Goal: Task Accomplishment & Management: Complete application form

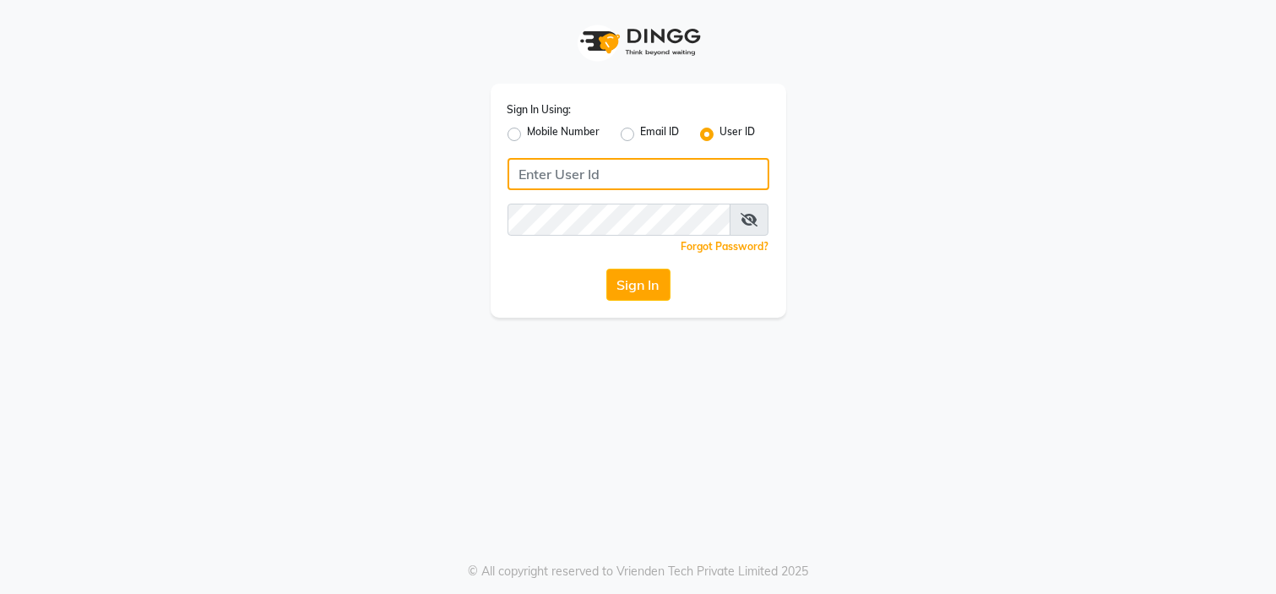
type input "7338156969"
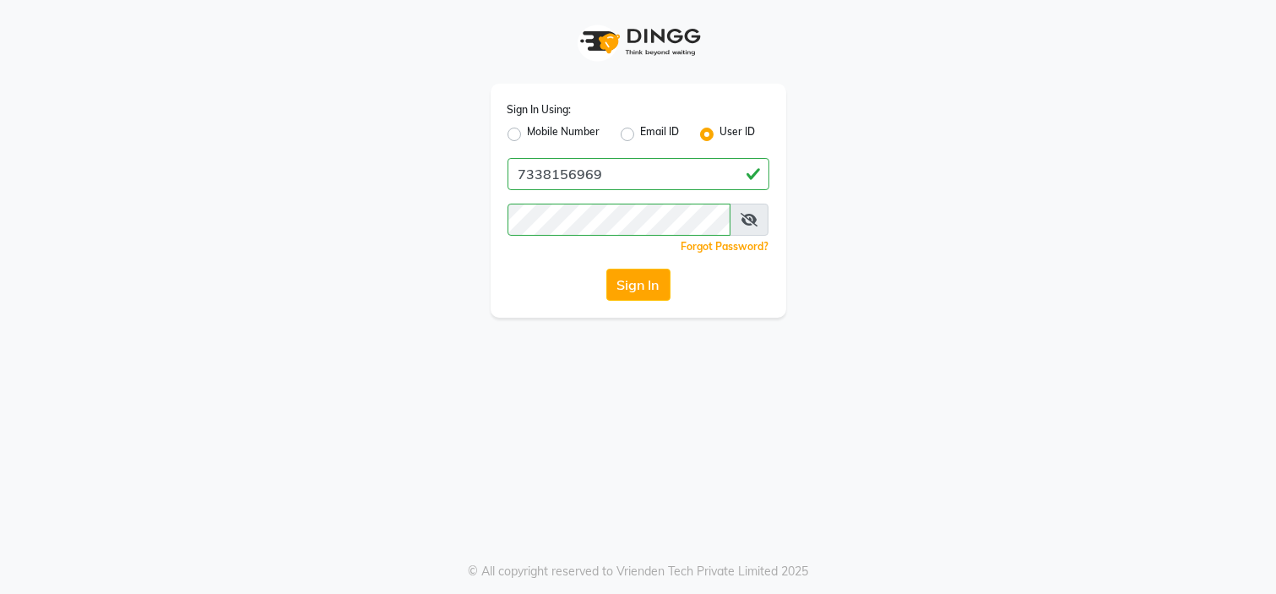
click at [528, 132] on label "Mobile Number" at bounding box center [564, 134] width 73 height 20
click at [528, 132] on input "Mobile Number" at bounding box center [533, 129] width 11 height 11
radio input "true"
radio input "false"
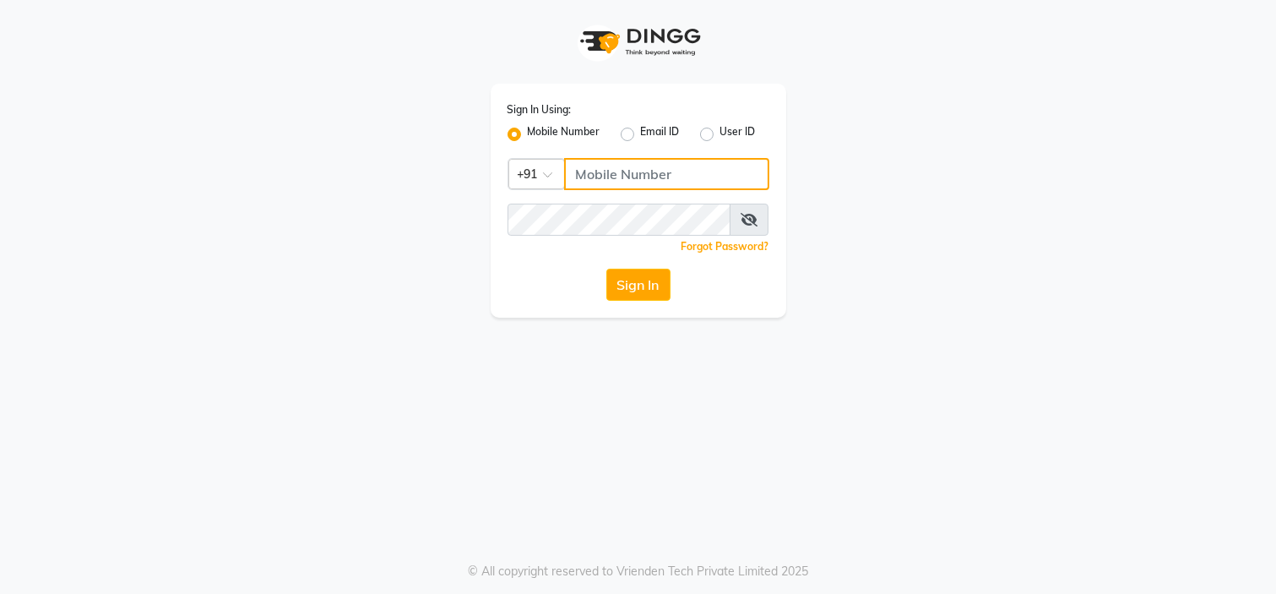
click at [642, 172] on input "Username" at bounding box center [666, 174] width 205 height 32
type input "7338156969"
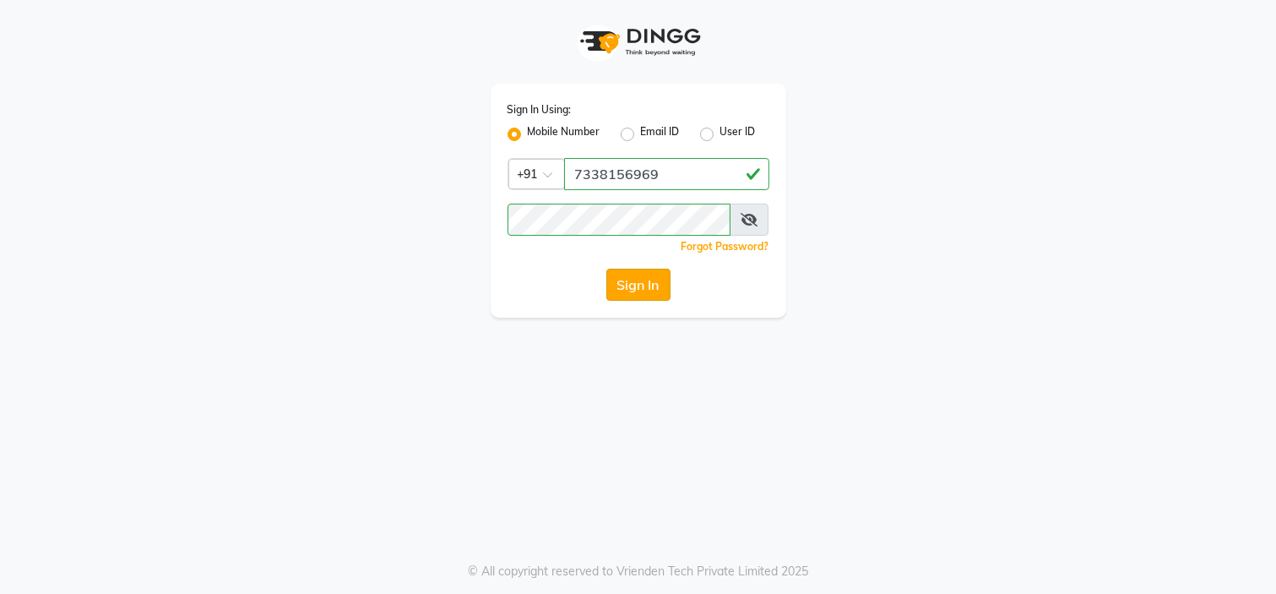
click at [656, 282] on button "Sign In" at bounding box center [638, 285] width 64 height 32
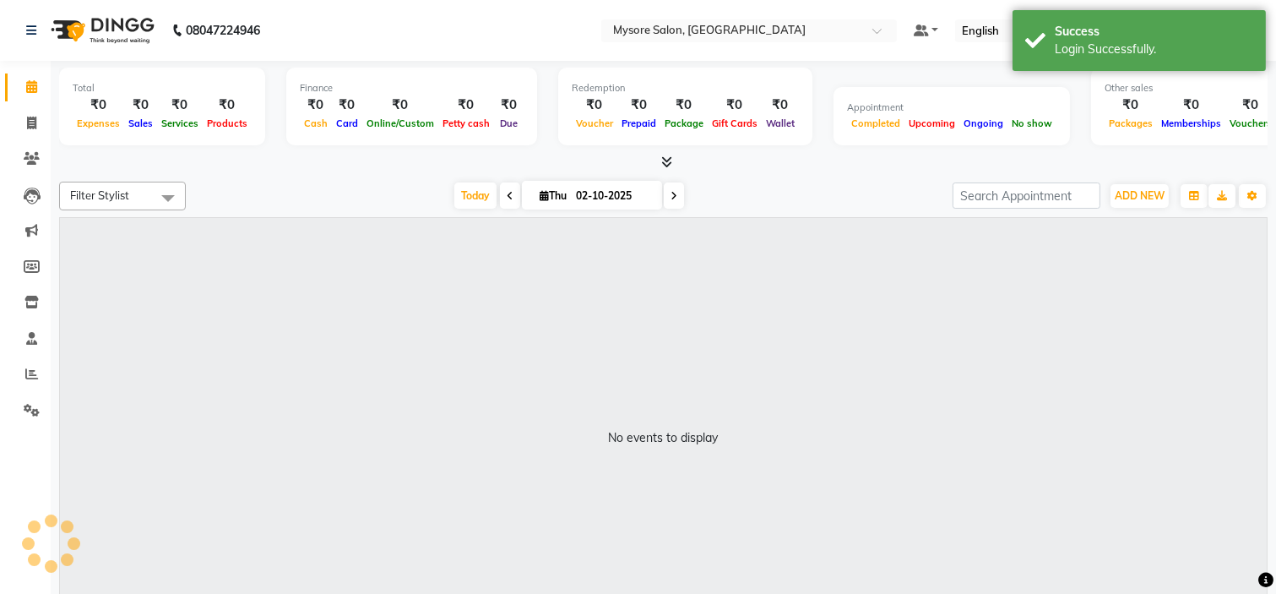
select select "en"
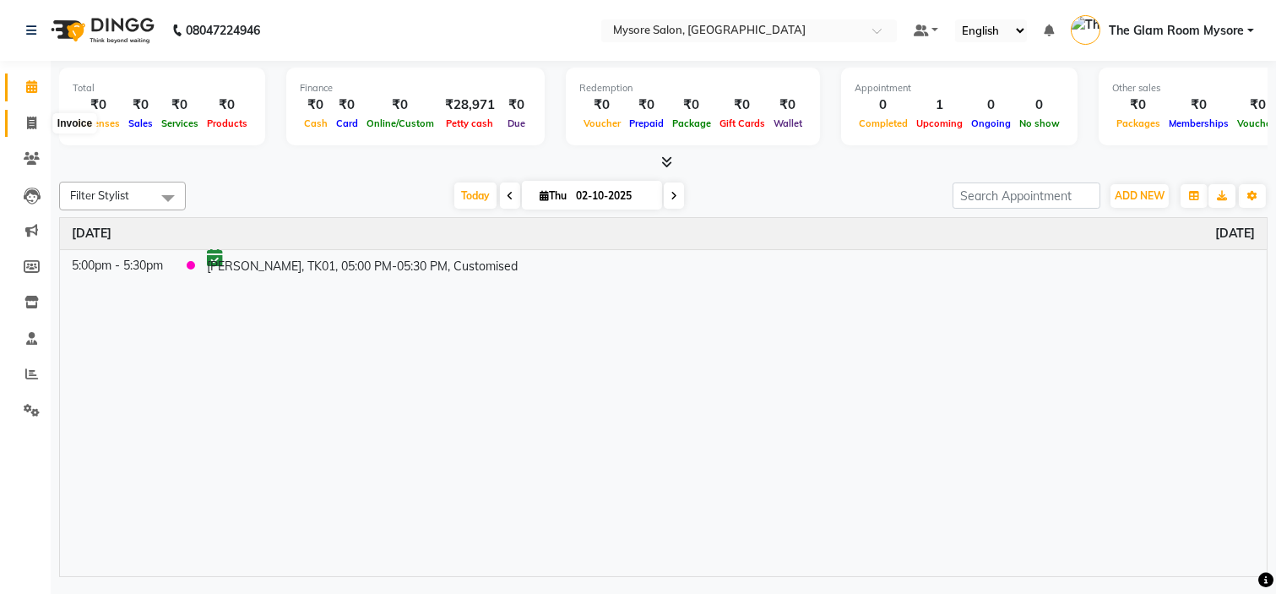
click at [31, 128] on icon at bounding box center [31, 123] width 9 height 13
select select "4255"
select select "service"
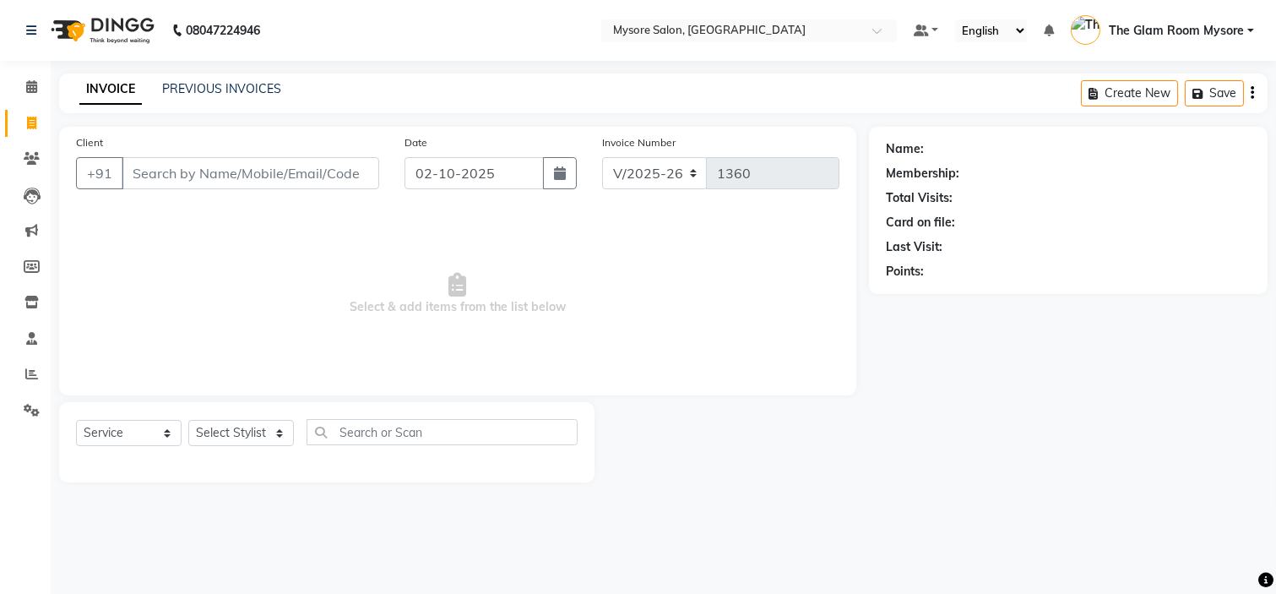
click at [193, 177] on input "Client" at bounding box center [251, 173] width 258 height 32
click at [240, 181] on input "Client" at bounding box center [251, 173] width 258 height 32
click at [304, 173] on input "Client" at bounding box center [251, 173] width 258 height 32
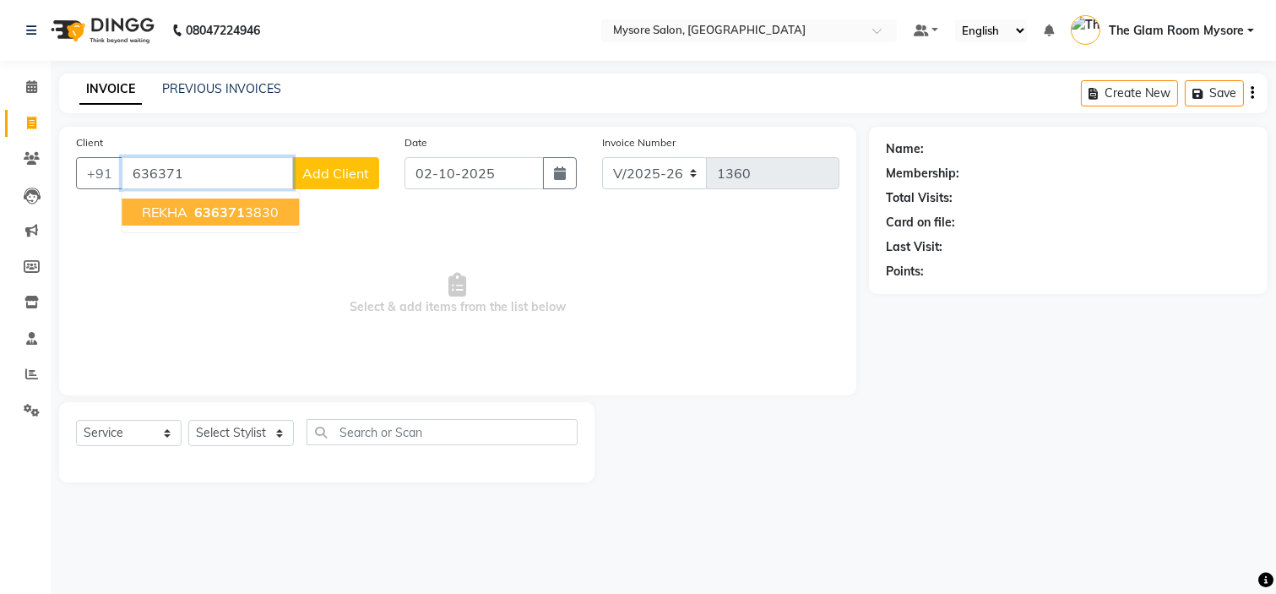
click at [184, 224] on button "REKHA 636371 3830" at bounding box center [210, 211] width 177 height 27
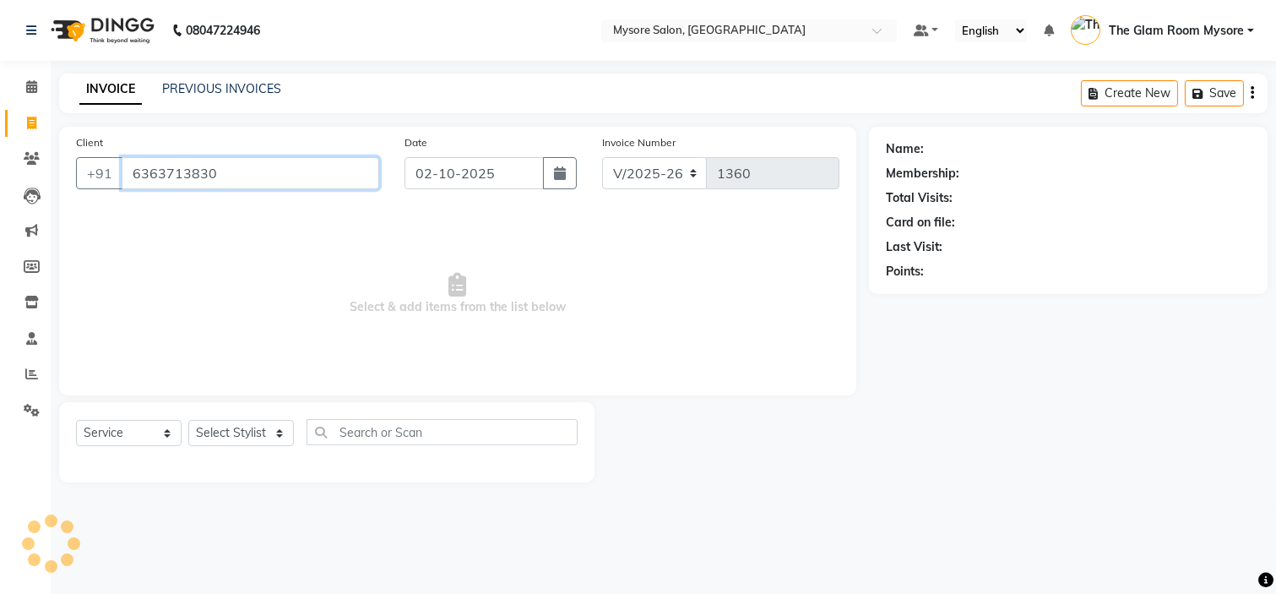
type input "6363713830"
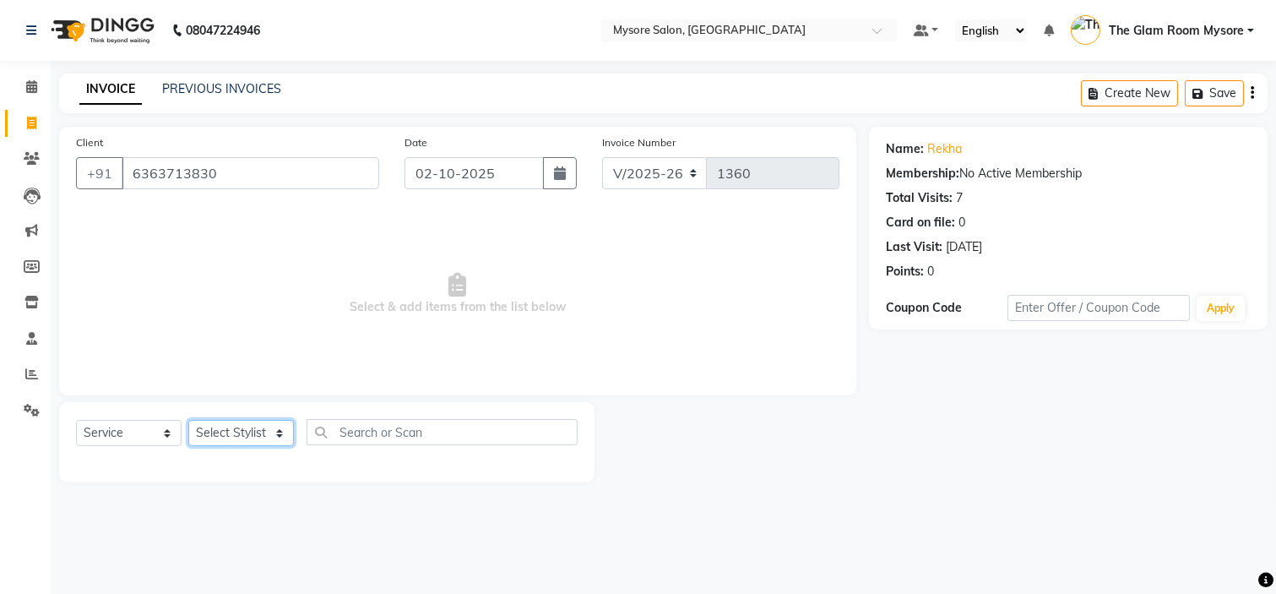
click at [250, 428] on select "Select Stylist [PERSON_NAME] [PERSON_NAME] Ashwini Ayaan DR. Apurva [PERSON_NAM…" at bounding box center [241, 433] width 106 height 26
select select "66079"
click at [188, 421] on select "Select Stylist [PERSON_NAME] [PERSON_NAME] Ashwini Ayaan DR. Apurva [PERSON_NAM…" at bounding box center [241, 433] width 106 height 26
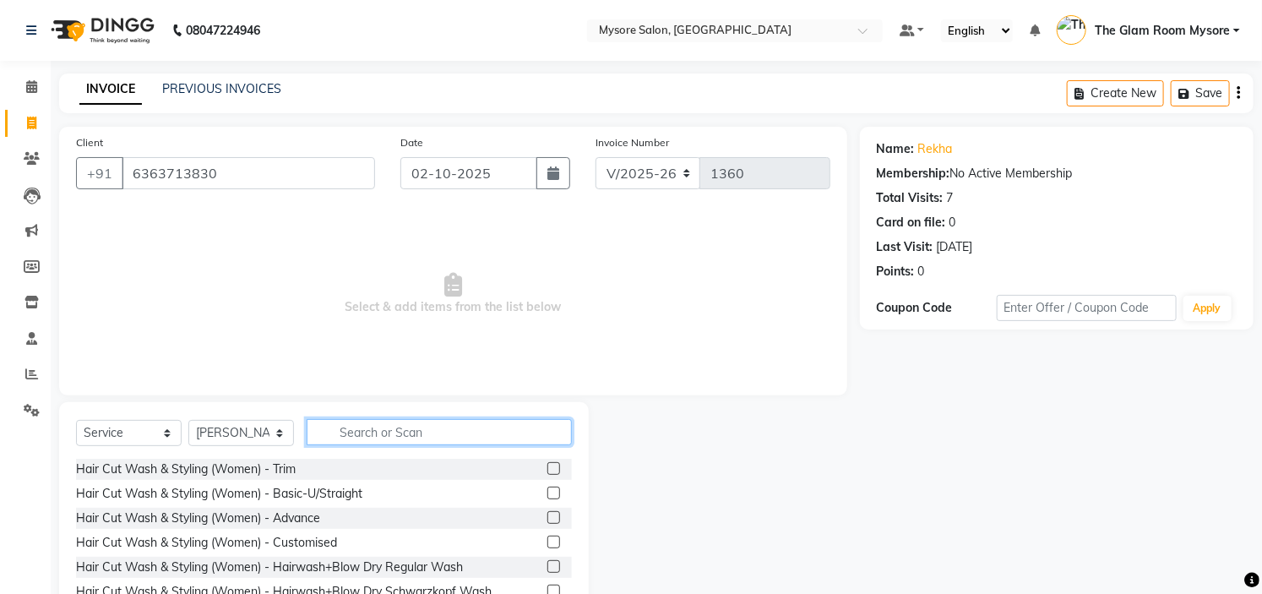
click at [507, 427] on input "text" at bounding box center [439, 432] width 265 height 26
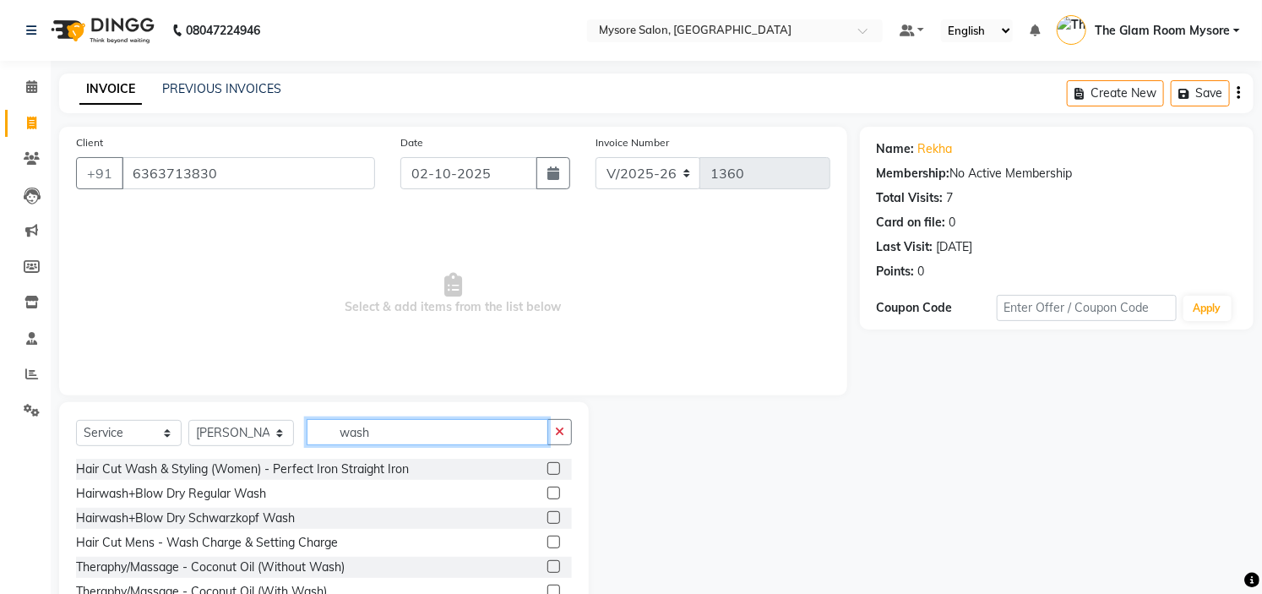
type input "wash"
click at [547, 493] on label at bounding box center [553, 492] width 13 height 13
click at [547, 493] on input "checkbox" at bounding box center [552, 493] width 11 height 11
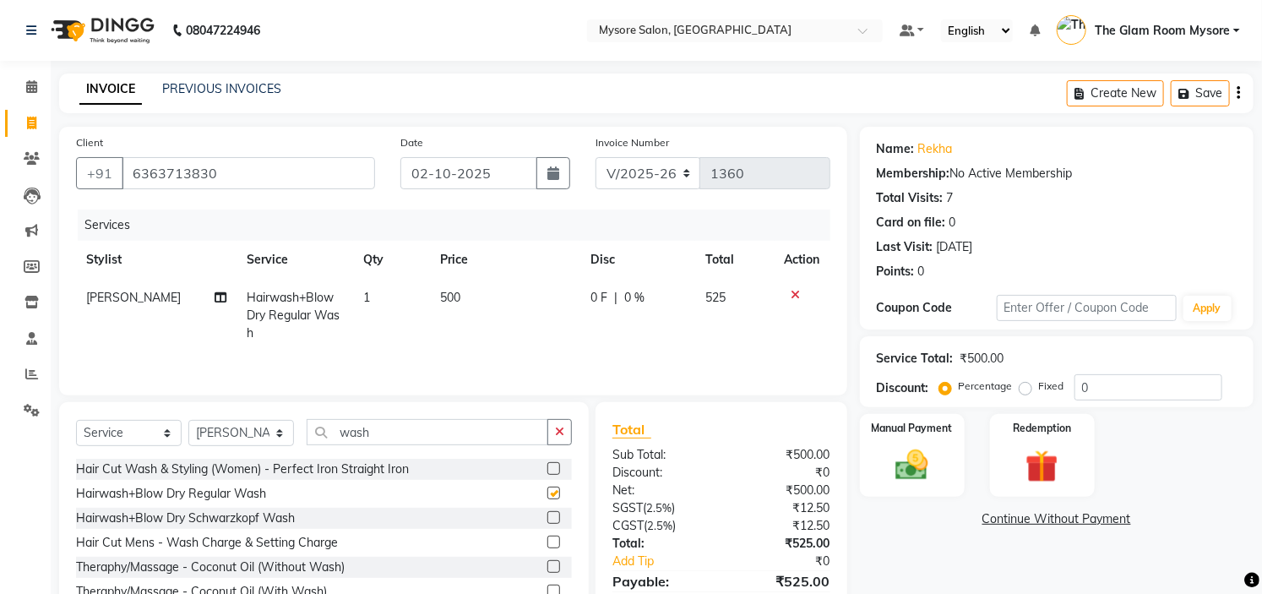
checkbox input "false"
click at [459, 294] on td "500" at bounding box center [504, 315] width 149 height 73
select select "66079"
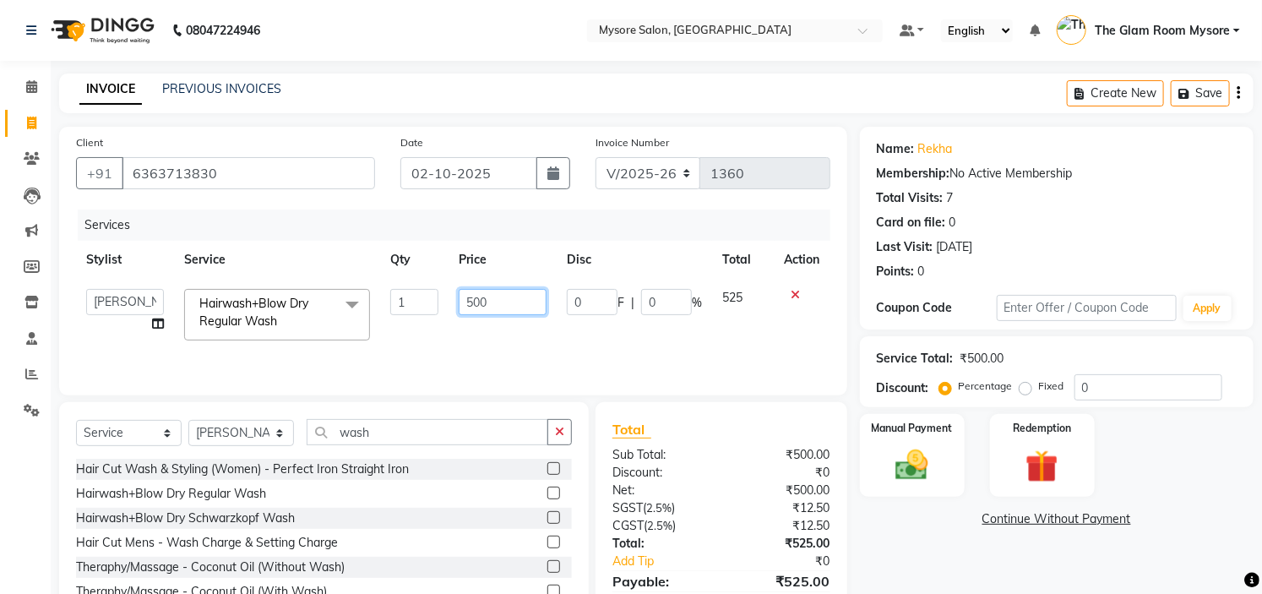
click at [495, 296] on input "500" at bounding box center [503, 302] width 88 height 26
type input "5"
type input "350"
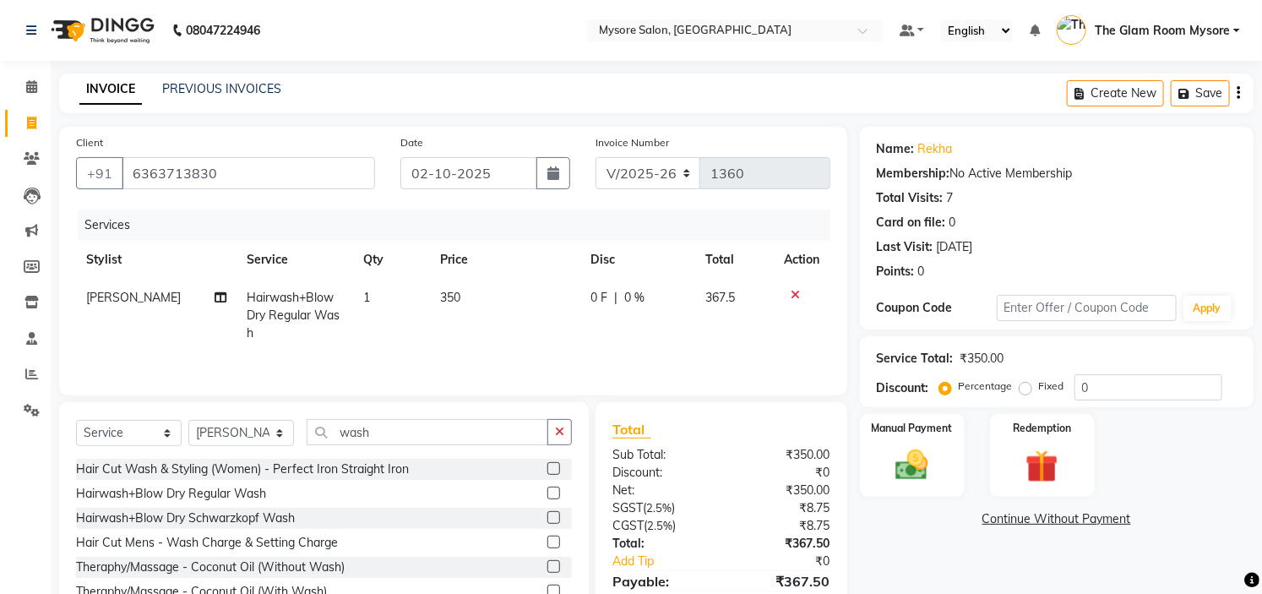
click at [618, 336] on td "0 F | 0 %" at bounding box center [637, 315] width 115 height 73
select select "66079"
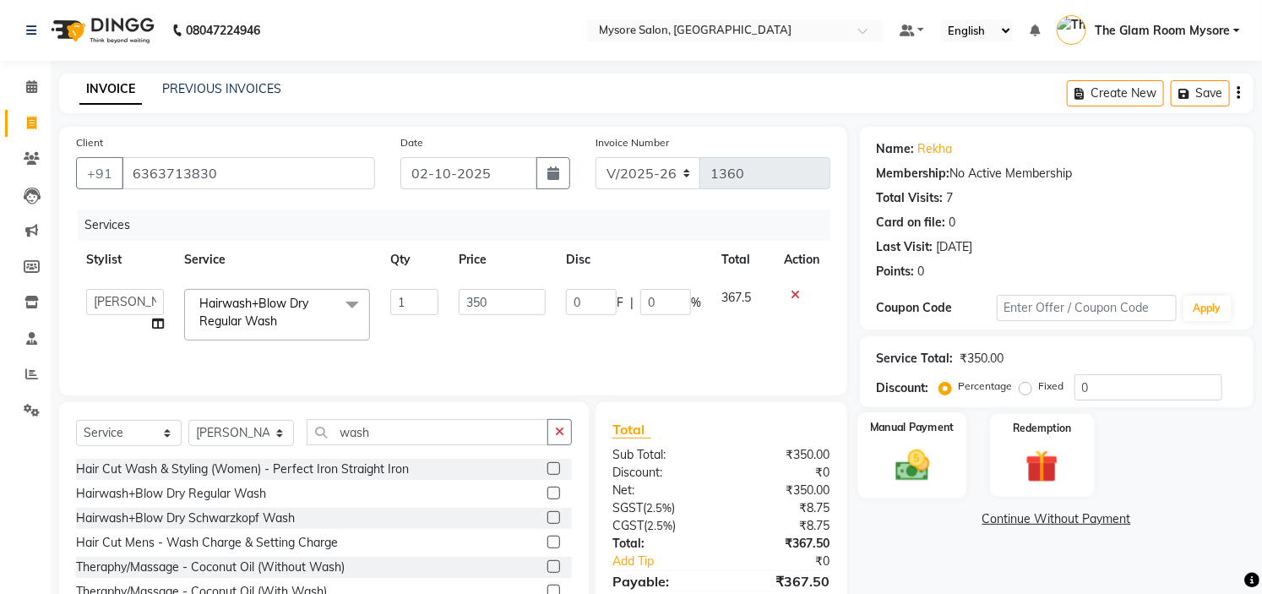
click at [927, 449] on img at bounding box center [912, 465] width 56 height 39
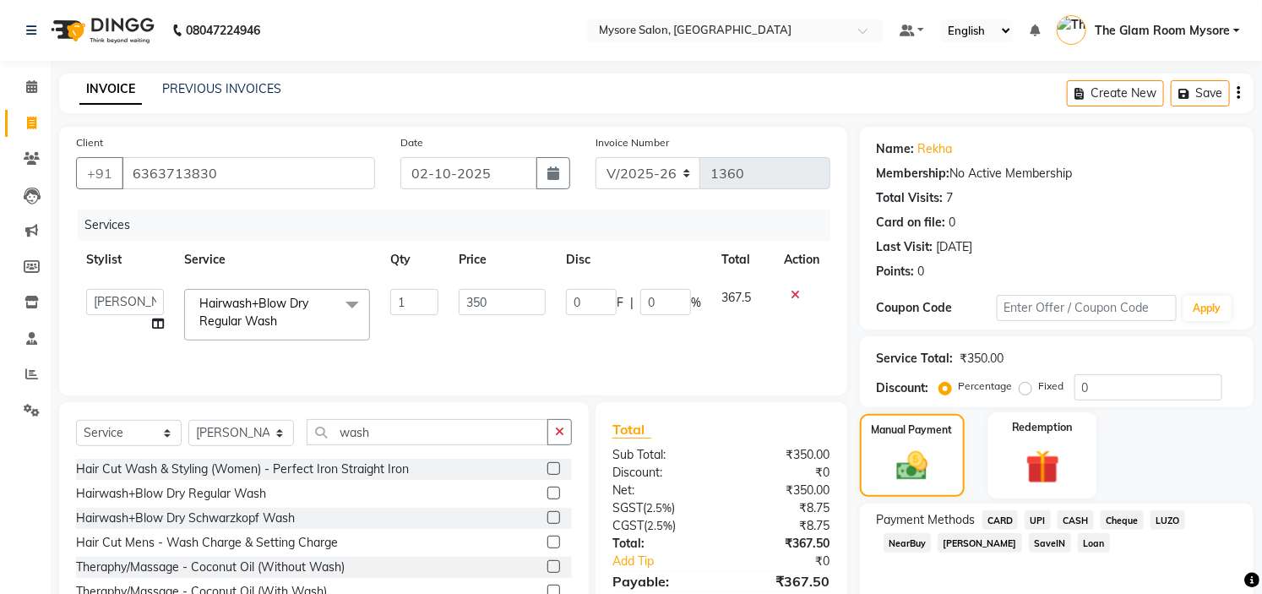
click at [1051, 485] on img at bounding box center [1042, 467] width 56 height 42
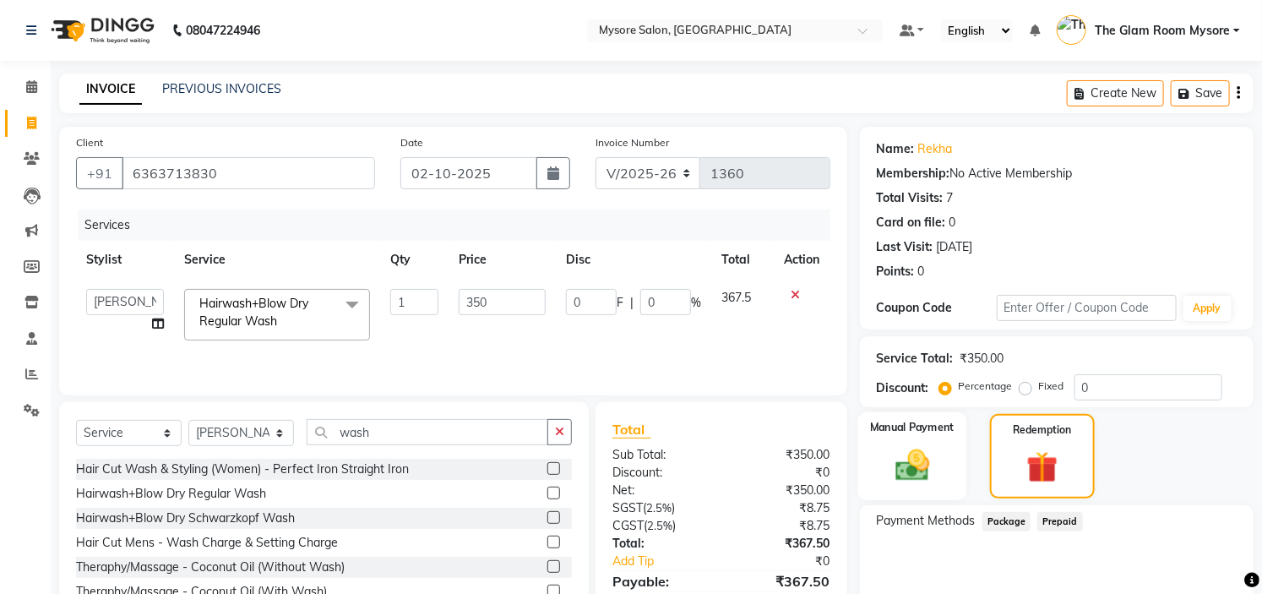
click at [919, 459] on img at bounding box center [912, 465] width 56 height 39
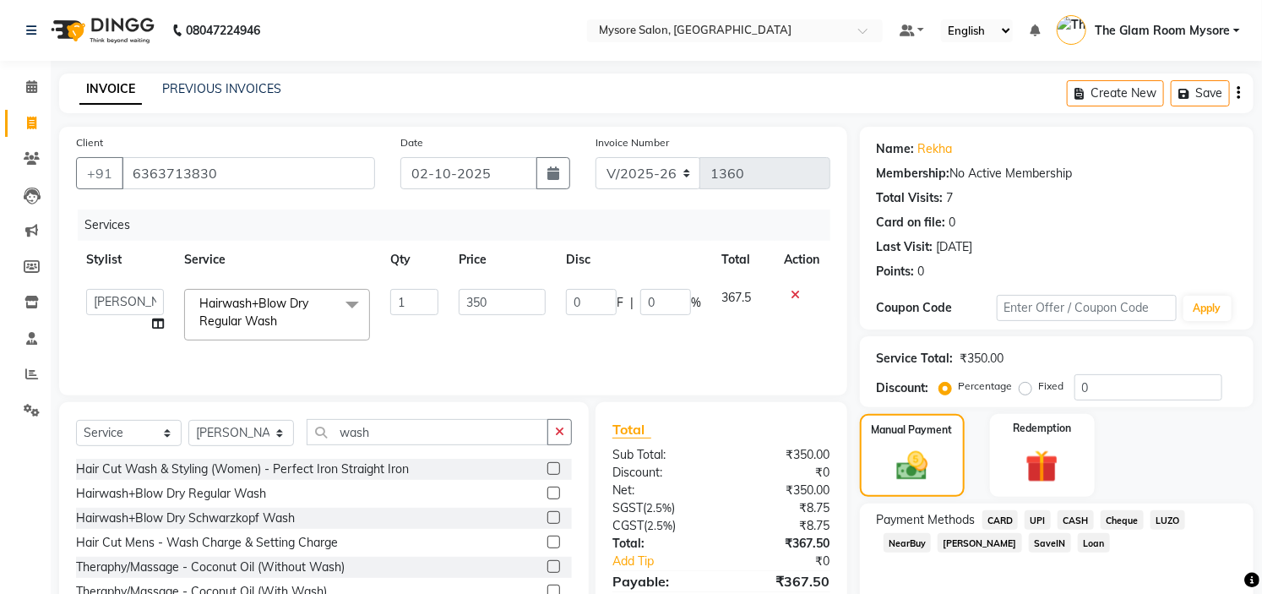
click at [1037, 524] on span "UPI" at bounding box center [1037, 519] width 26 height 19
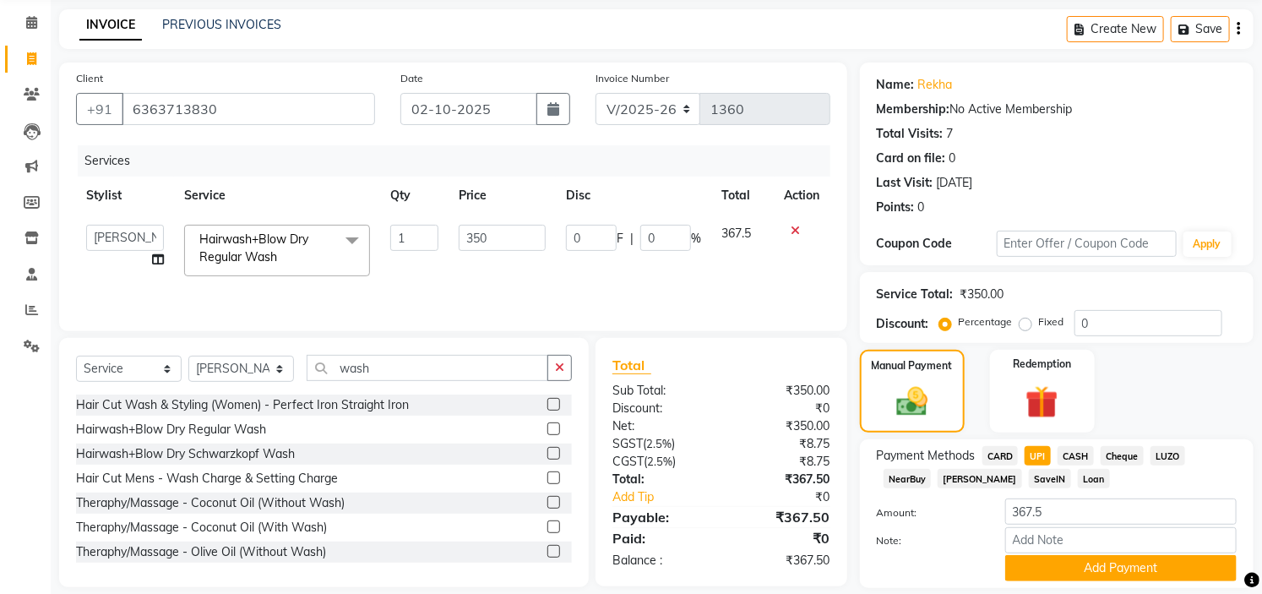
scroll to position [119, 0]
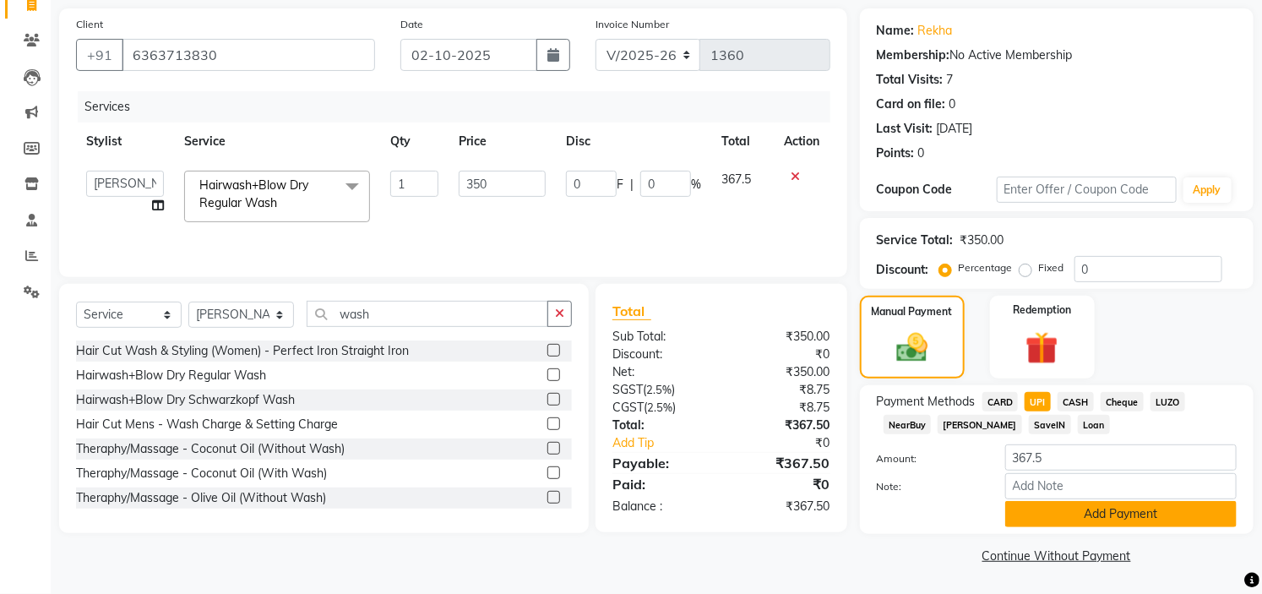
click at [1157, 513] on button "Add Payment" at bounding box center [1120, 514] width 231 height 26
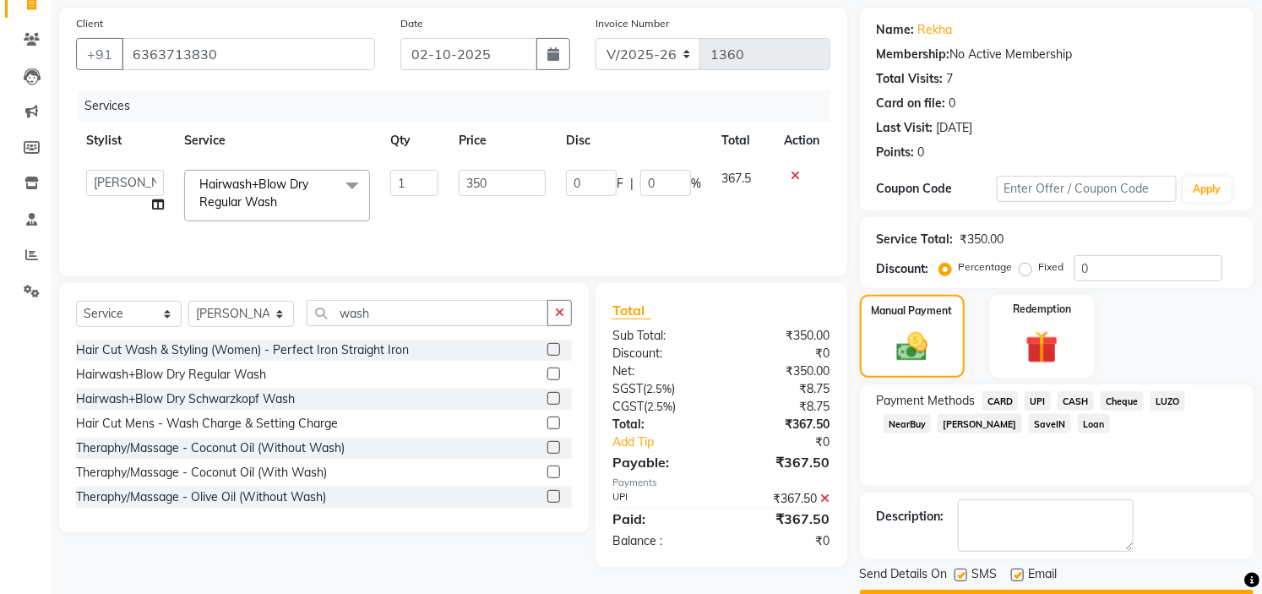
scroll to position [166, 0]
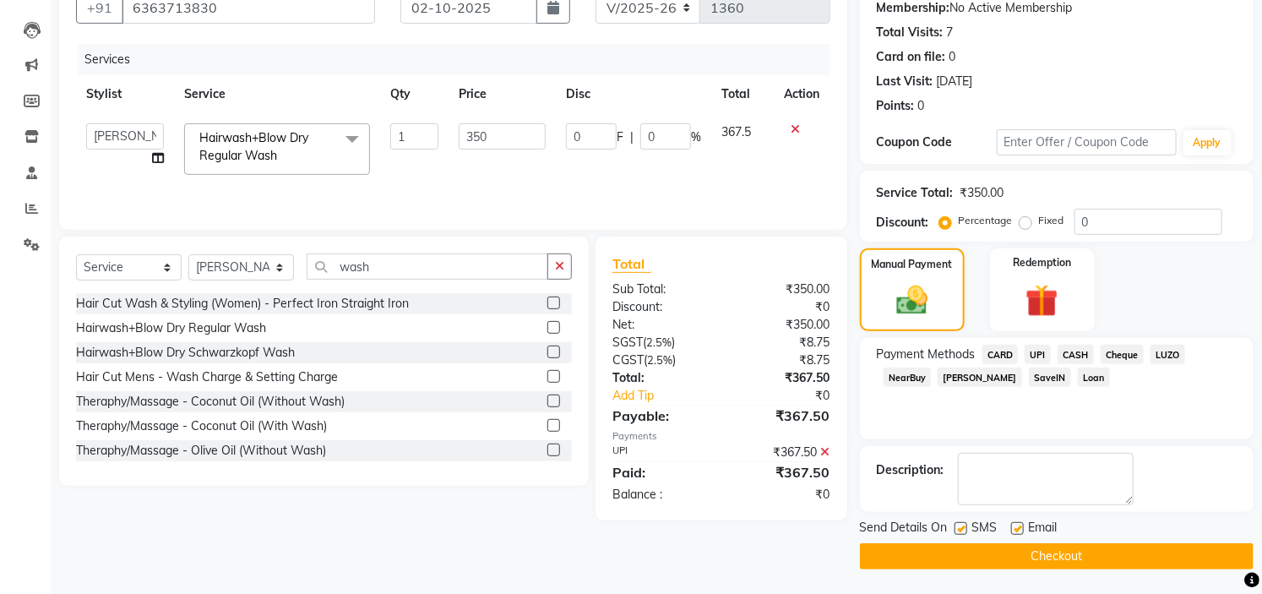
click at [1042, 552] on button "Checkout" at bounding box center [1057, 556] width 394 height 26
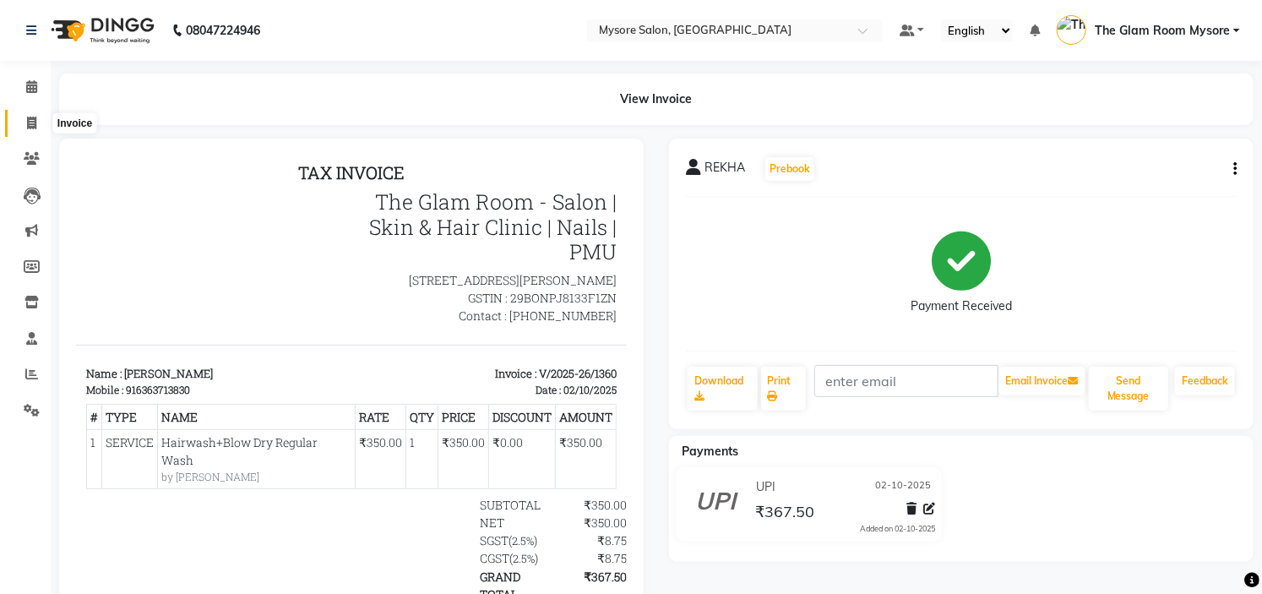
click at [24, 125] on span at bounding box center [32, 123] width 30 height 19
select select "service"
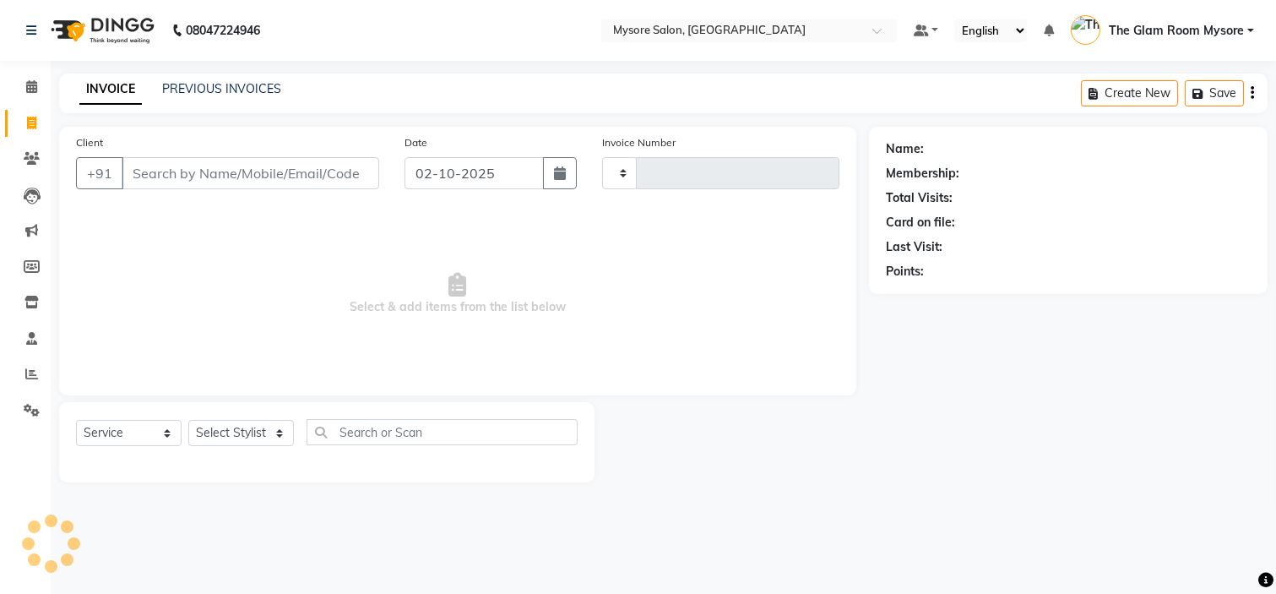
type input "1361"
select select "4255"
click at [155, 158] on input "Client" at bounding box center [251, 173] width 258 height 32
click at [184, 174] on input "Client" at bounding box center [251, 173] width 258 height 32
click at [207, 171] on input "Client" at bounding box center [251, 173] width 258 height 32
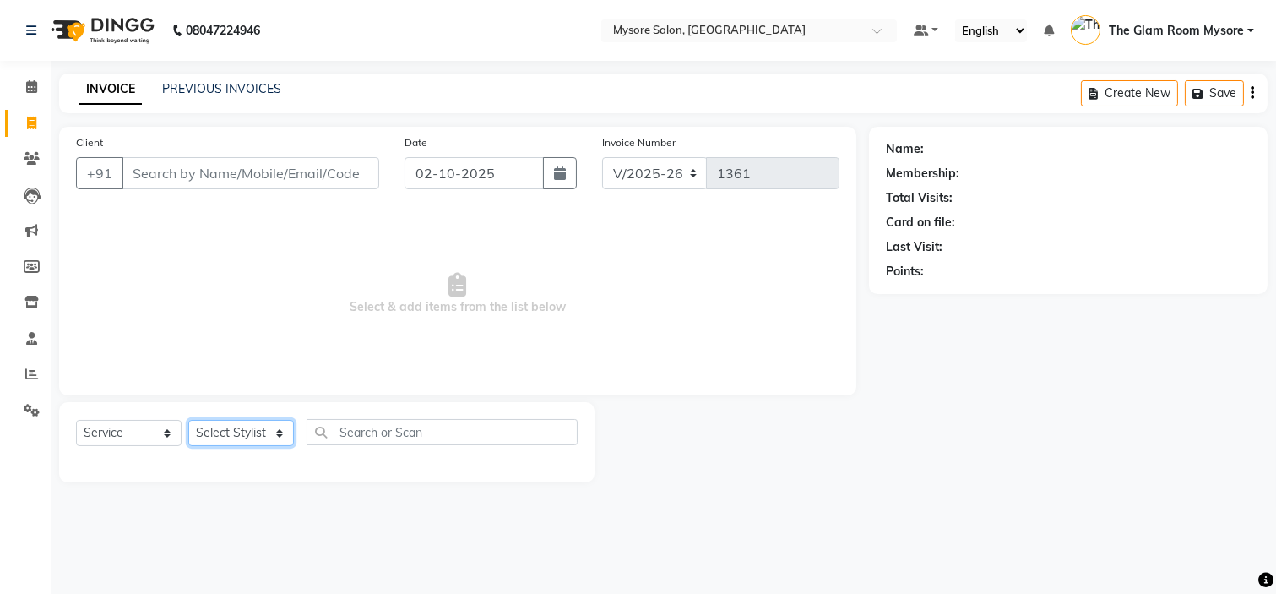
click at [235, 422] on select "Select Stylist [PERSON_NAME] [PERSON_NAME] Ashwini Ayaan DR. Apurva [PERSON_NAM…" at bounding box center [241, 433] width 106 height 26
select select "66079"
click at [188, 421] on select "Select Stylist [PERSON_NAME] [PERSON_NAME] Ashwini Ayaan DR. Apurva [PERSON_NAM…" at bounding box center [241, 433] width 106 height 26
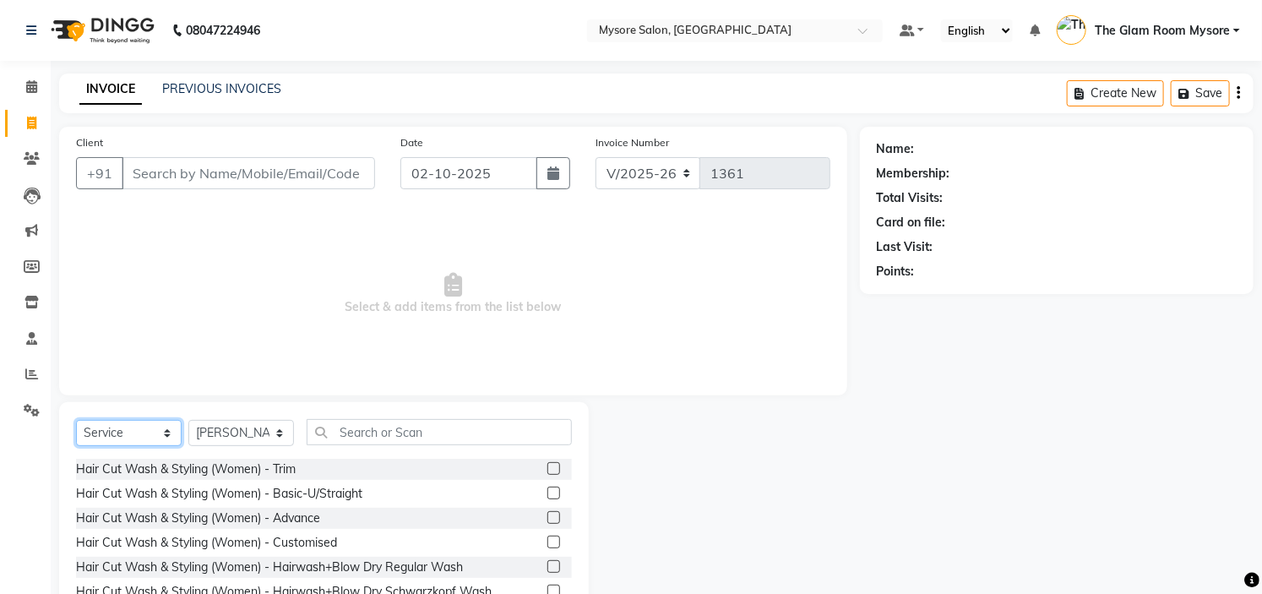
click at [133, 423] on select "Select Service Product Membership Package Voucher Prepaid Gift Card" at bounding box center [129, 433] width 106 height 26
select select "product"
click at [76, 421] on select "Select Service Product Membership Package Voucher Prepaid Gift Card" at bounding box center [129, 433] width 106 height 26
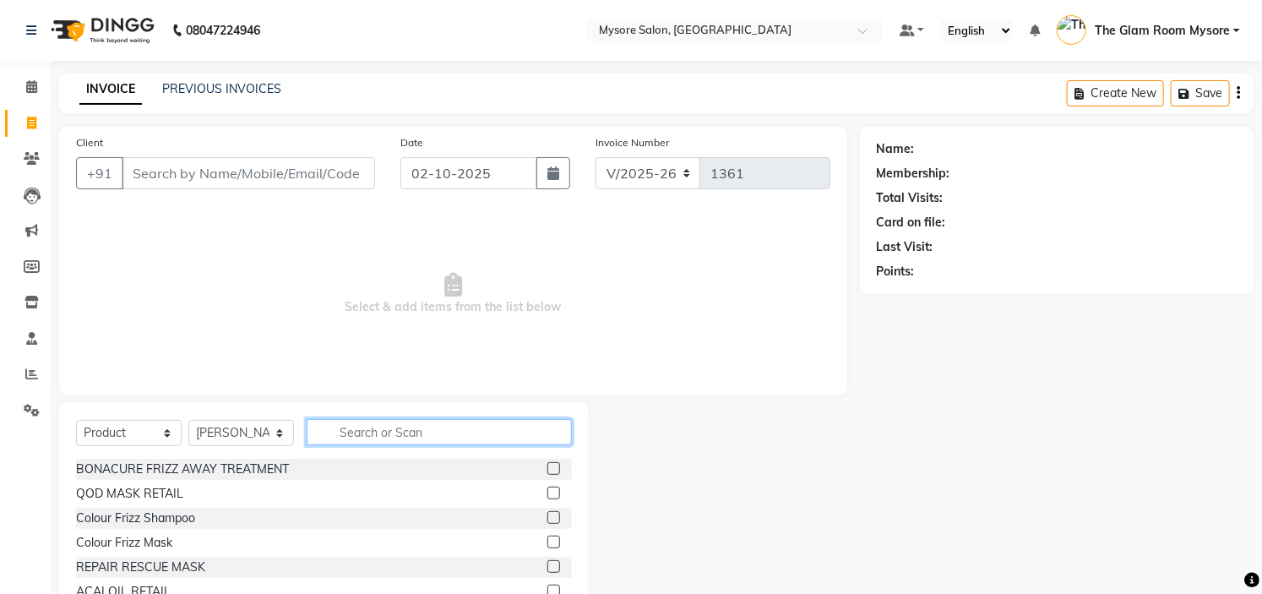
click at [378, 432] on input "text" at bounding box center [439, 432] width 265 height 26
click at [547, 540] on label at bounding box center [553, 541] width 13 height 13
click at [547, 540] on input "checkbox" at bounding box center [552, 542] width 11 height 11
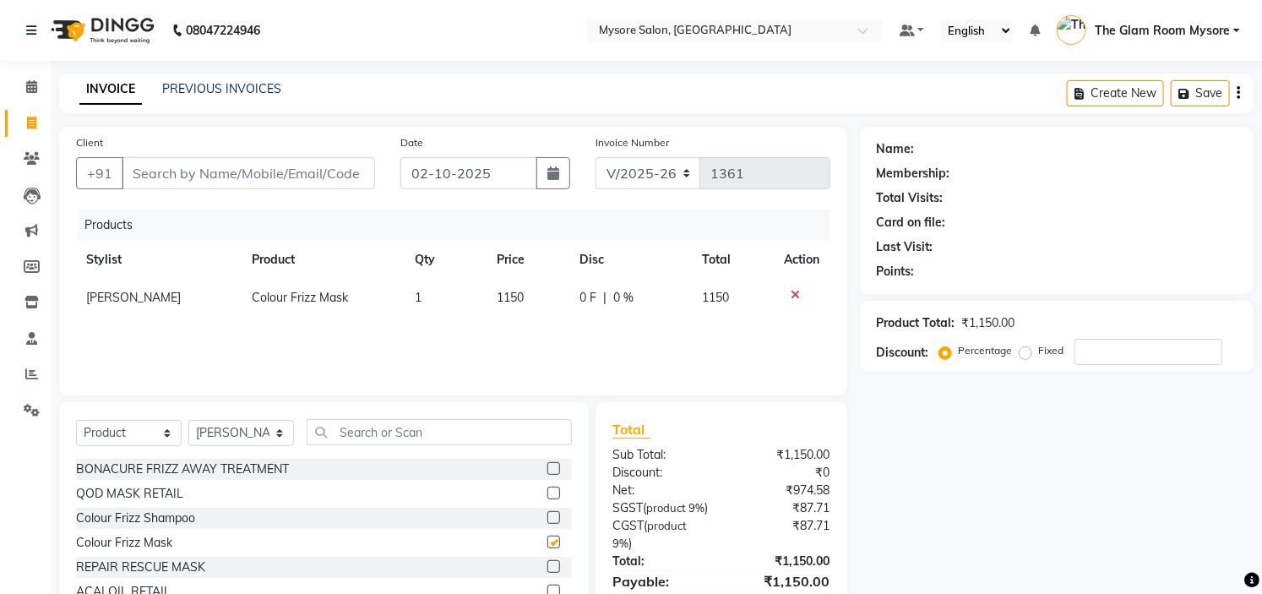
checkbox input "false"
click at [441, 433] on input "text" at bounding box center [439, 432] width 265 height 26
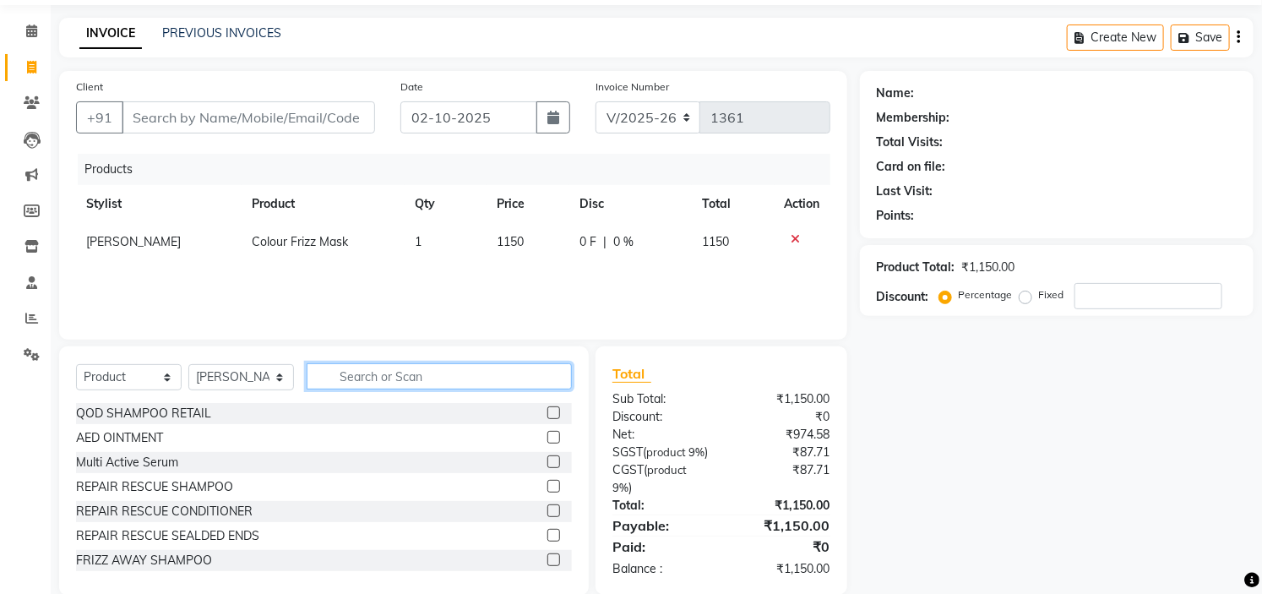
scroll to position [99, 0]
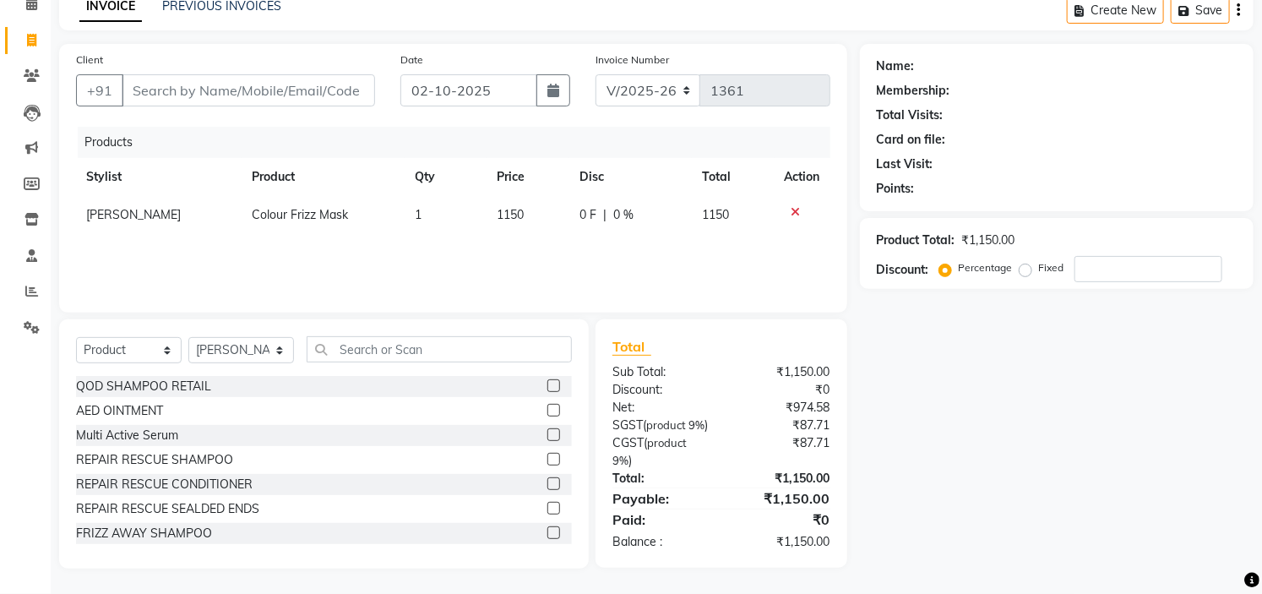
click at [547, 526] on label at bounding box center [553, 532] width 13 height 13
click at [547, 528] on input "checkbox" at bounding box center [552, 533] width 11 height 11
checkbox input "false"
click at [99, 245] on span "[PERSON_NAME]" at bounding box center [133, 252] width 95 height 15
select select "66079"
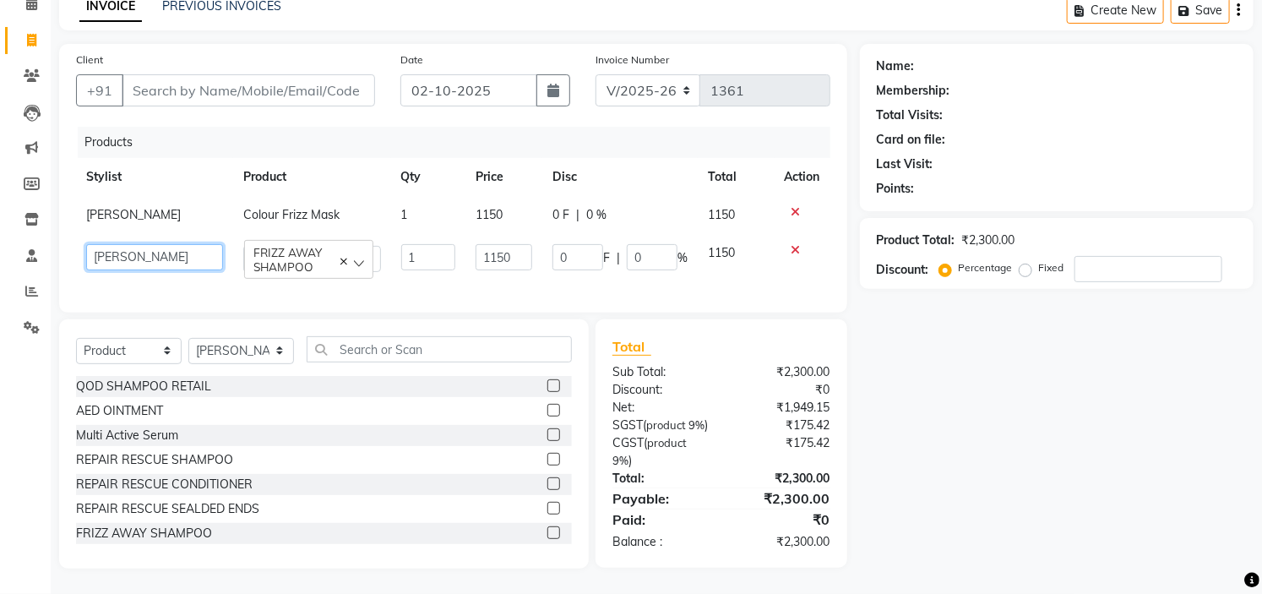
click at [193, 244] on select "[PERSON_NAME] [PERSON_NAME] Ashwini Ayaan DR. Apurva [PERSON_NAME] [PERSON_NAME…" at bounding box center [154, 257] width 137 height 26
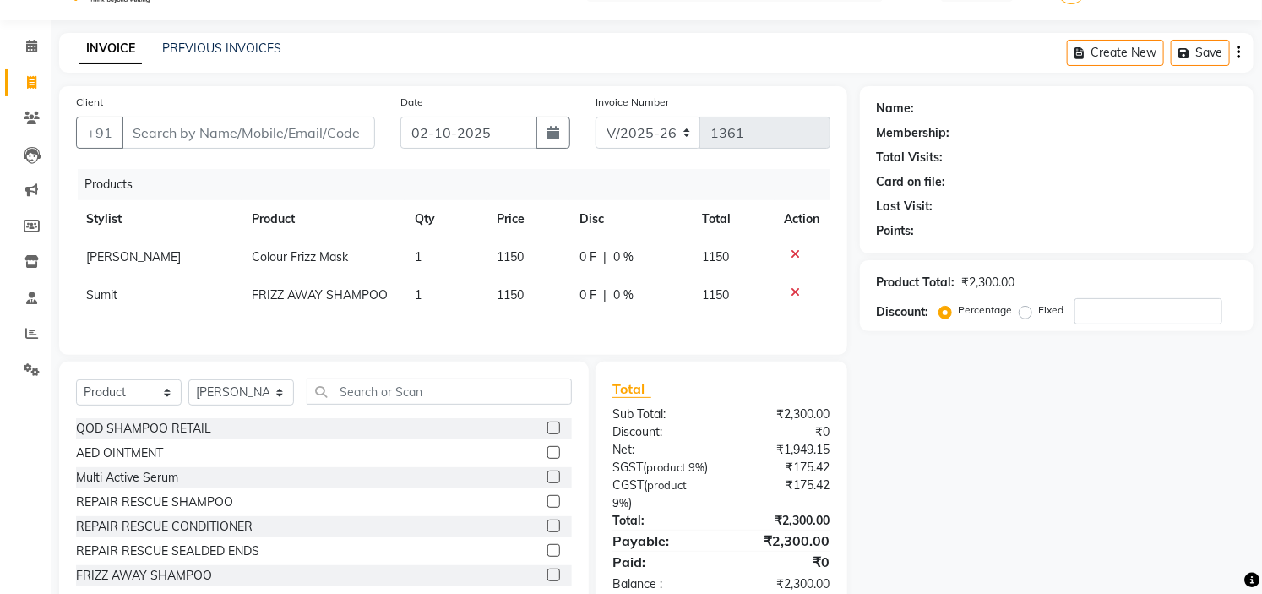
scroll to position [0, 0]
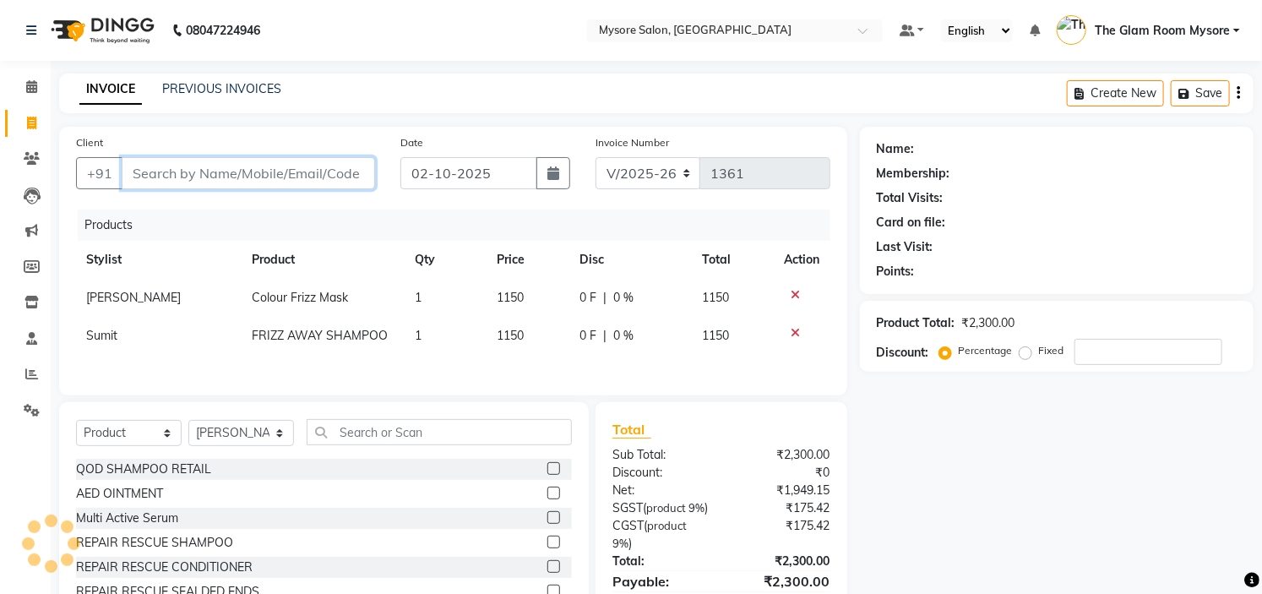
click at [357, 171] on input "Client" at bounding box center [248, 173] width 253 height 32
type input "6"
type input "0"
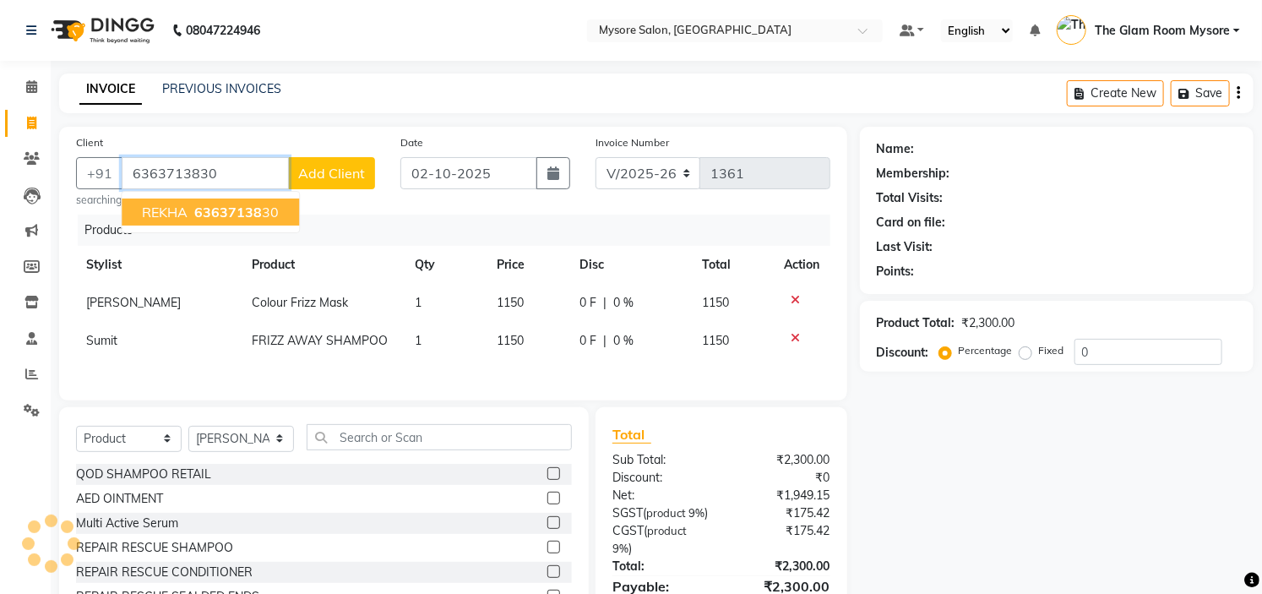
type input "6363713830"
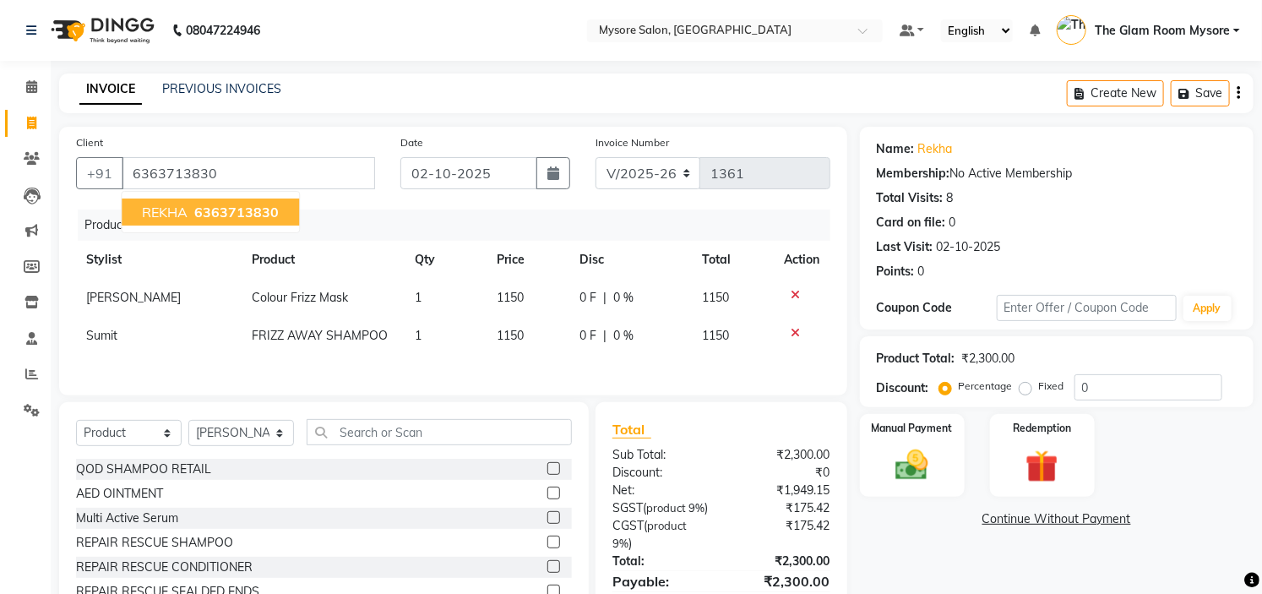
click at [180, 214] on span "REKHA" at bounding box center [165, 212] width 46 height 17
click at [946, 453] on div "Manual Payment" at bounding box center [911, 455] width 109 height 86
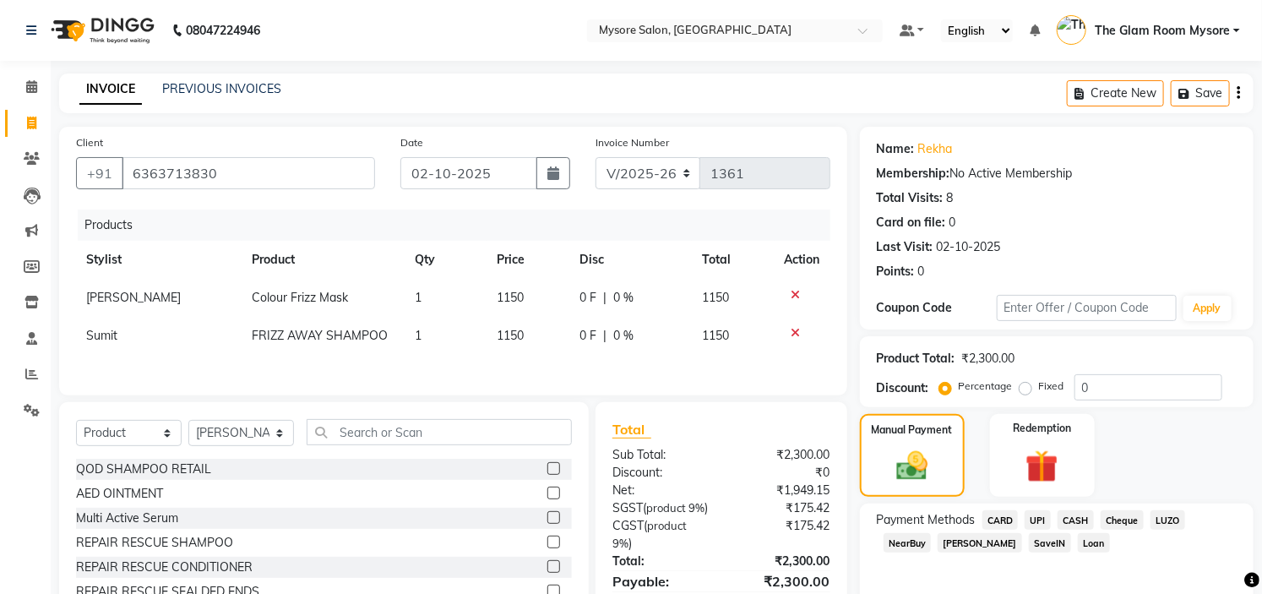
click at [1078, 519] on span "CASH" at bounding box center [1075, 519] width 36 height 19
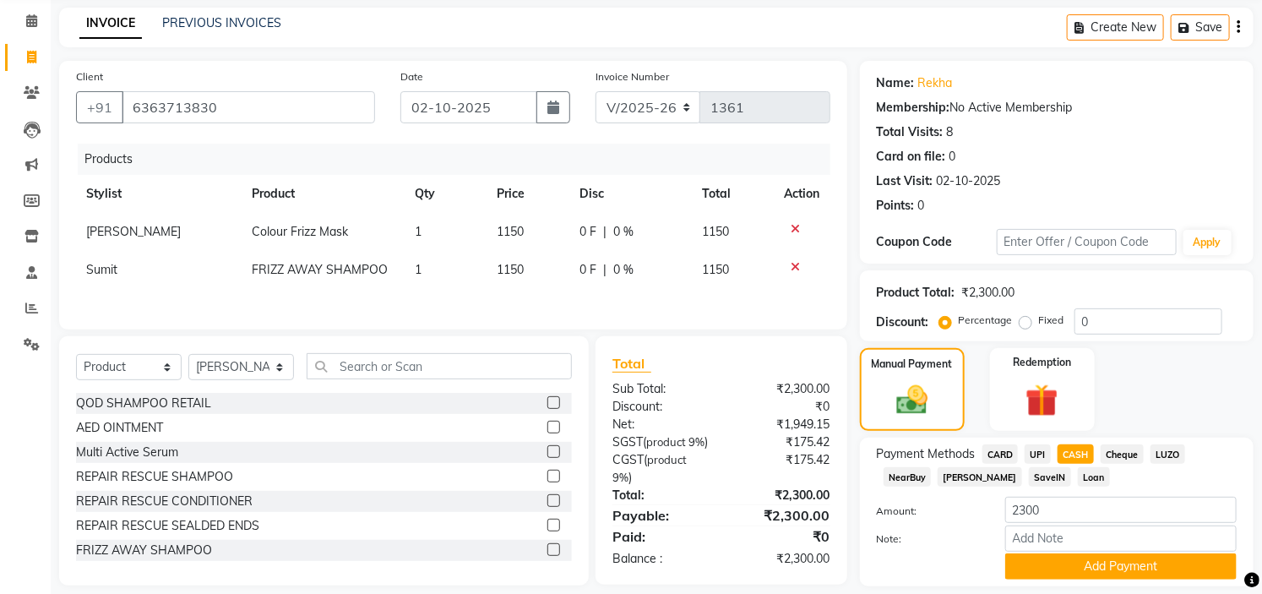
scroll to position [119, 0]
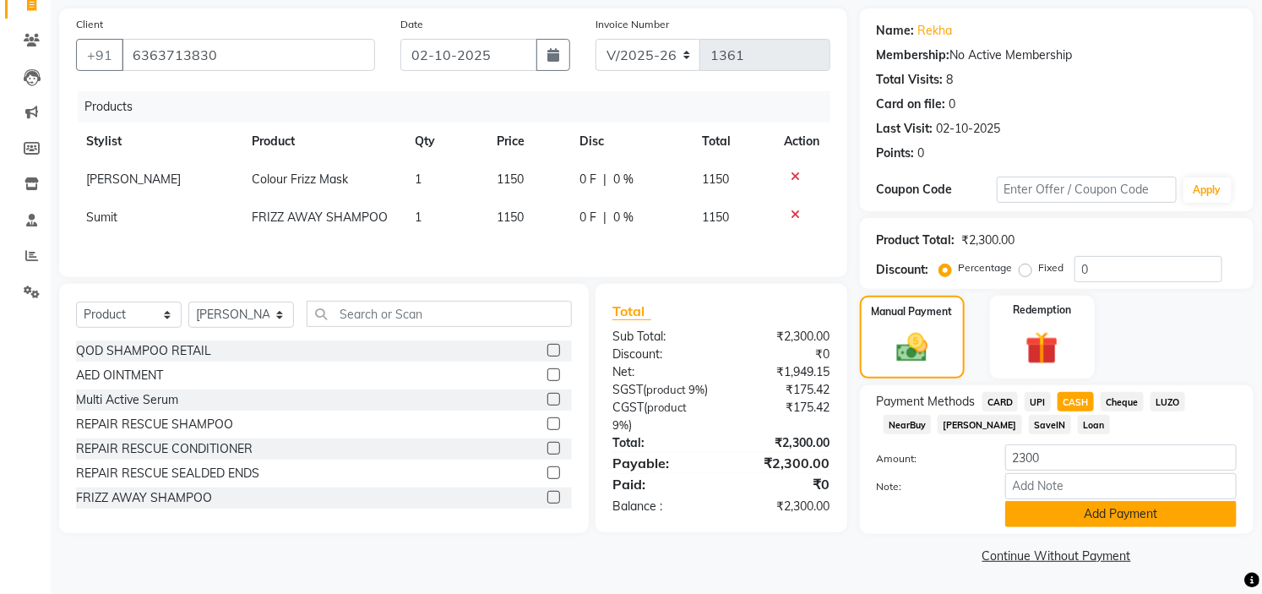
click at [1141, 507] on button "Add Payment" at bounding box center [1120, 514] width 231 height 26
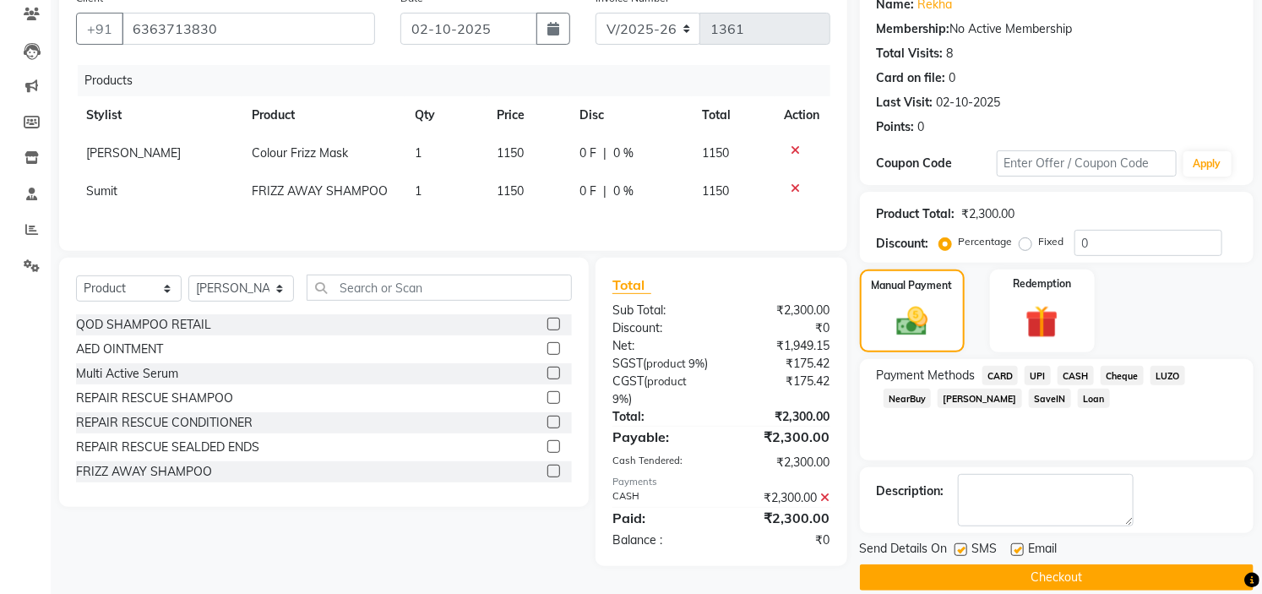
scroll to position [166, 0]
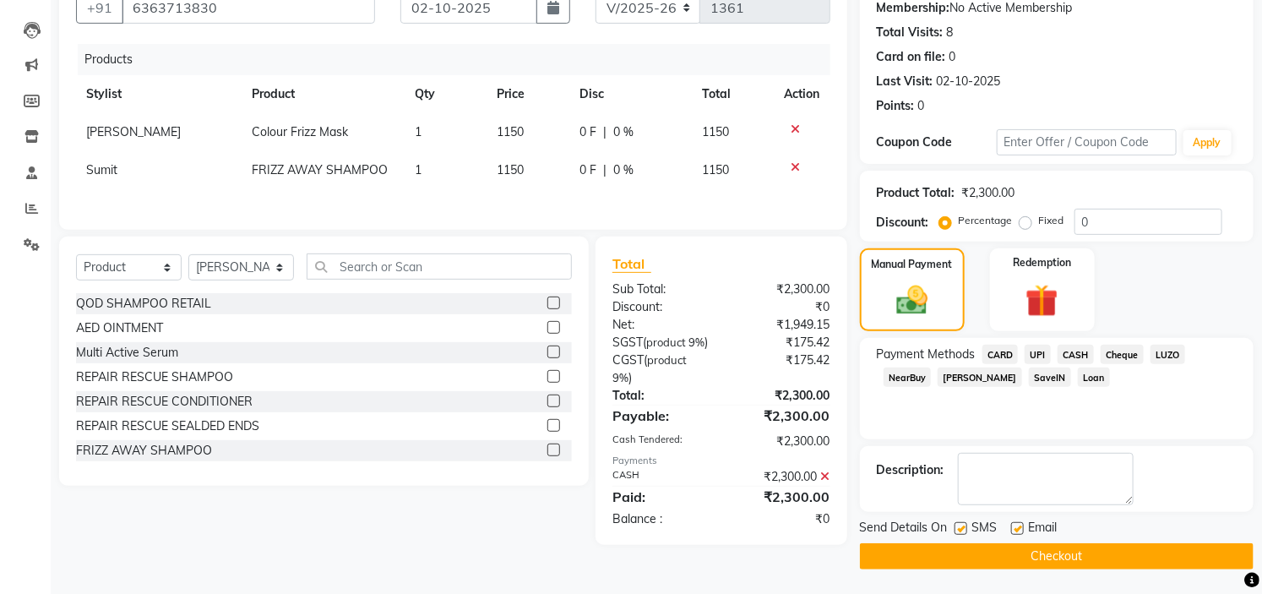
click at [1145, 561] on button "Checkout" at bounding box center [1057, 556] width 394 height 26
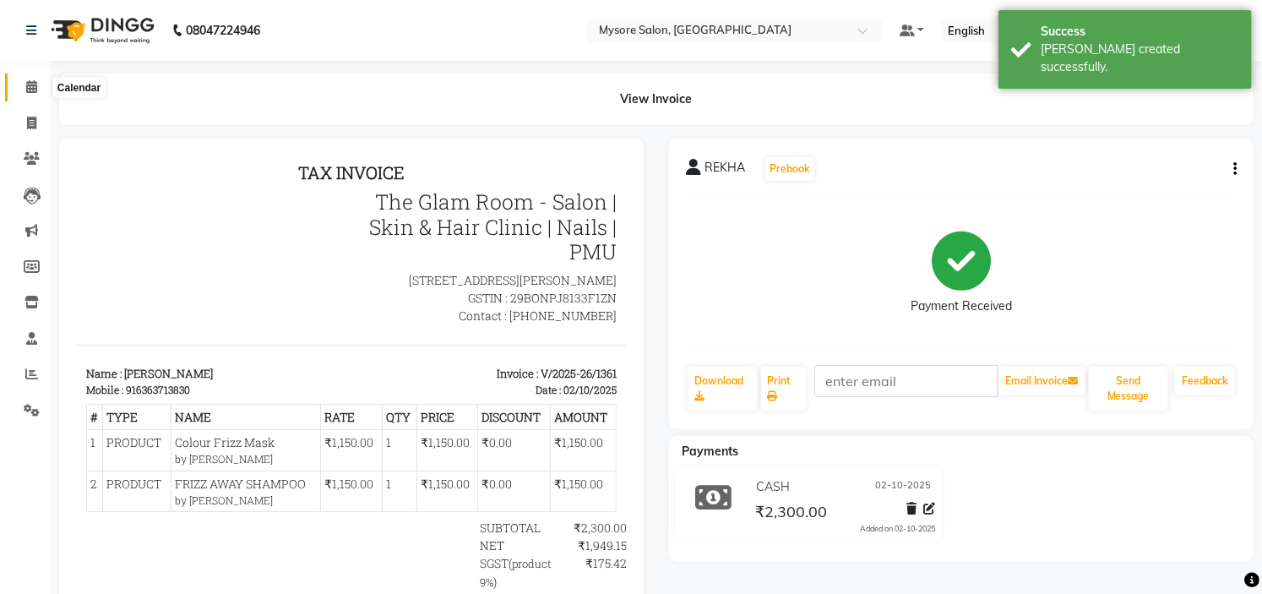
click at [31, 85] on icon at bounding box center [31, 86] width 11 height 13
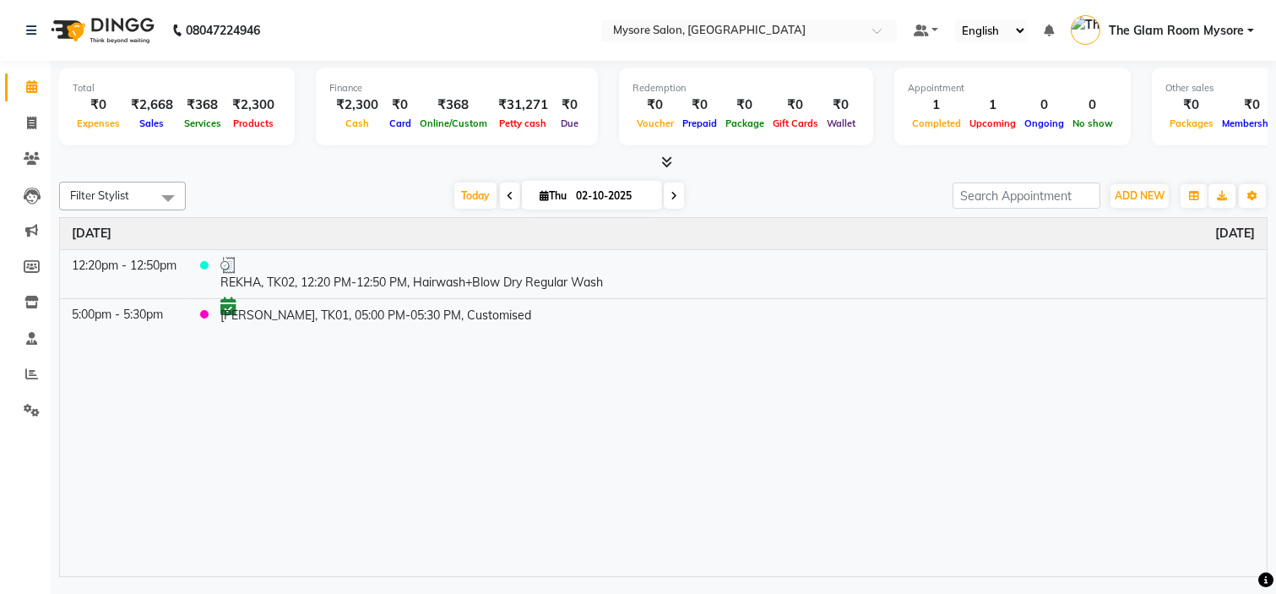
click at [317, 178] on div "Filter Stylist Select All [PERSON_NAME] [PERSON_NAME] Ashwini Ayaan DR. Apurva …" at bounding box center [663, 376] width 1208 height 402
click at [410, 18] on nav "08047224946 Select Location × Mysore Salon, Mysore Default Panel My Panel Engli…" at bounding box center [638, 30] width 1276 height 61
click at [355, 162] on div at bounding box center [663, 163] width 1208 height 18
click at [35, 132] on span at bounding box center [32, 123] width 30 height 19
select select "service"
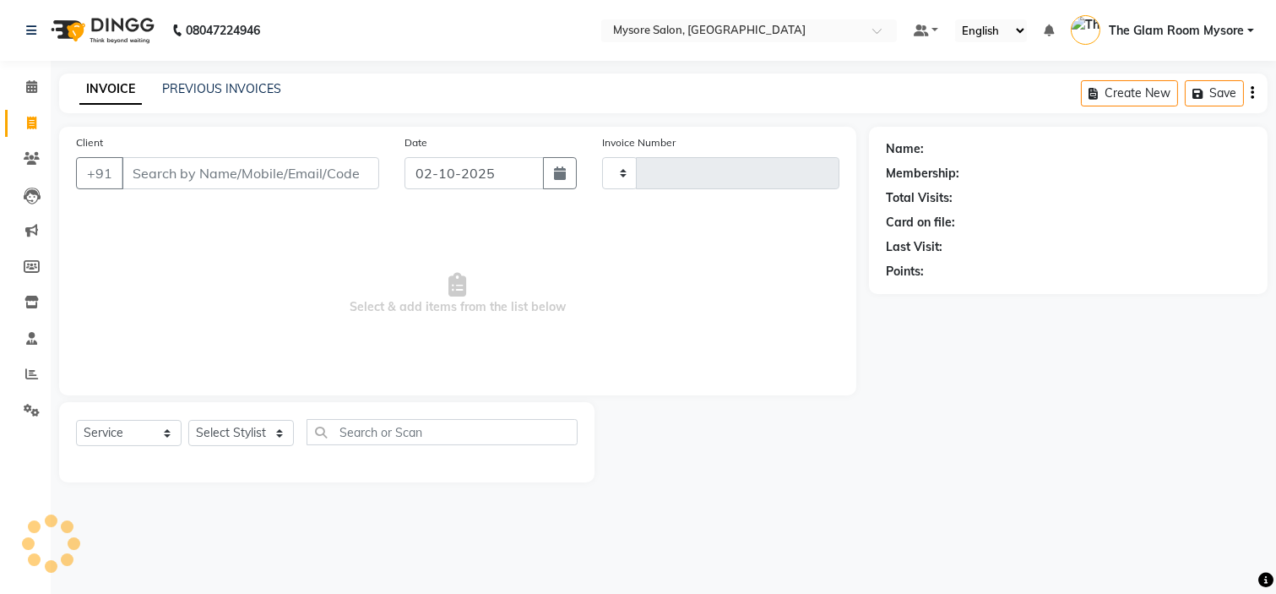
type input "1362"
select select "4255"
click at [136, 160] on input "Client" at bounding box center [251, 173] width 258 height 32
click at [181, 181] on input "Client" at bounding box center [251, 173] width 258 height 32
click at [36, 93] on span at bounding box center [32, 87] width 30 height 19
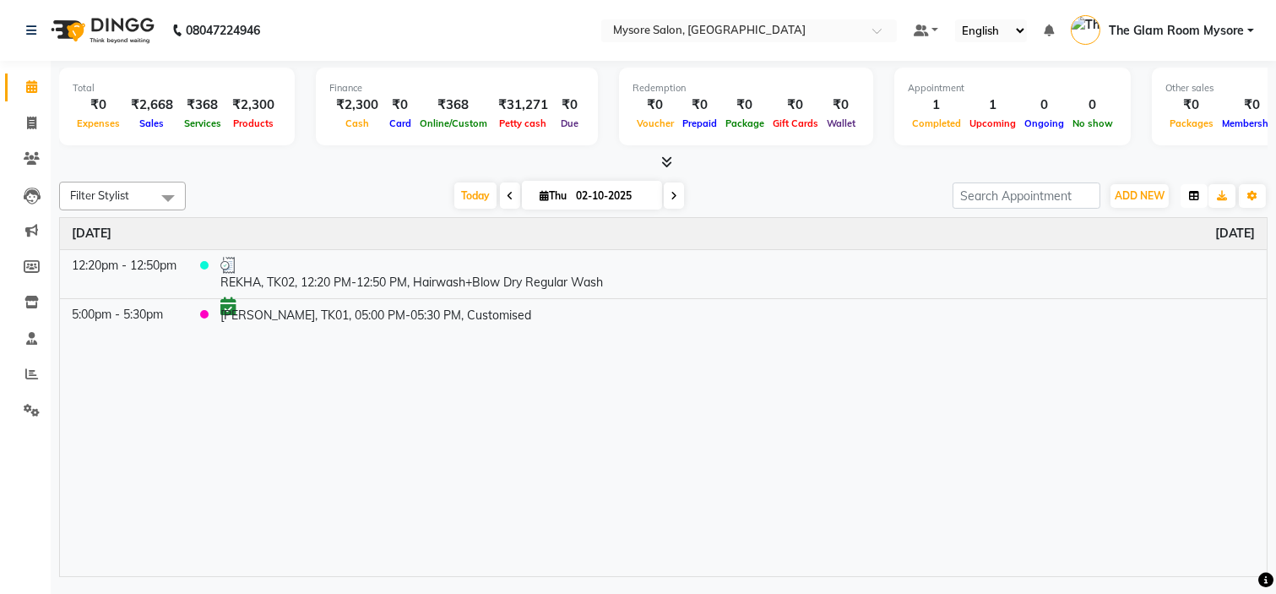
click at [1197, 200] on button "button" at bounding box center [1194, 196] width 27 height 24
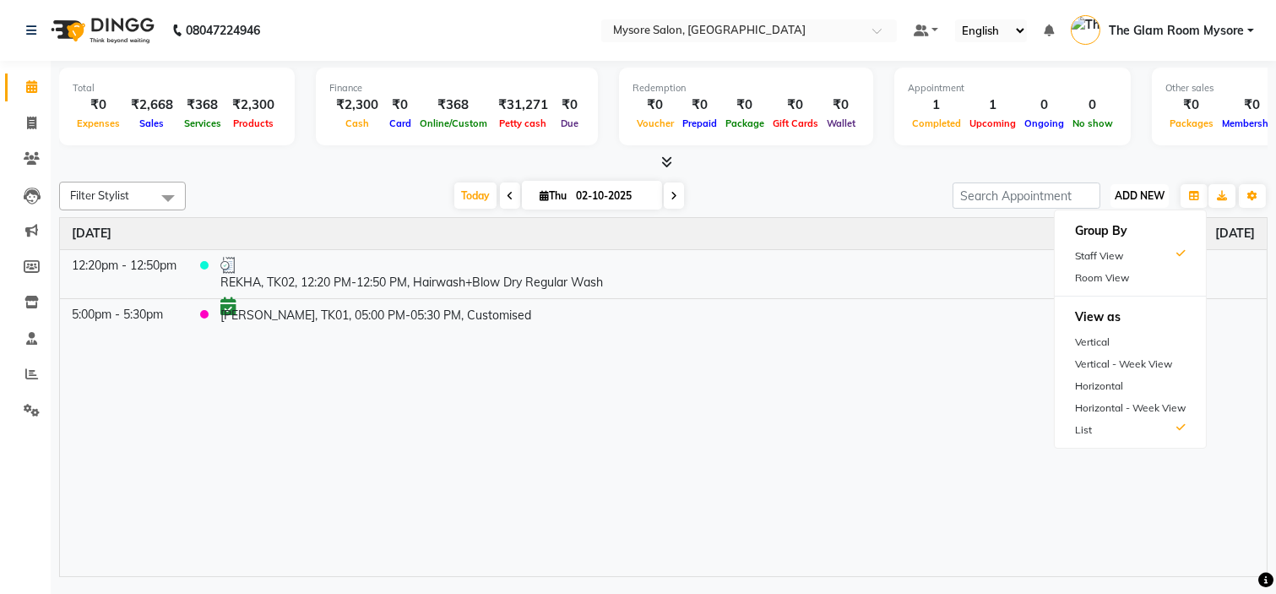
click at [1138, 189] on span "ADD NEW" at bounding box center [1140, 195] width 50 height 13
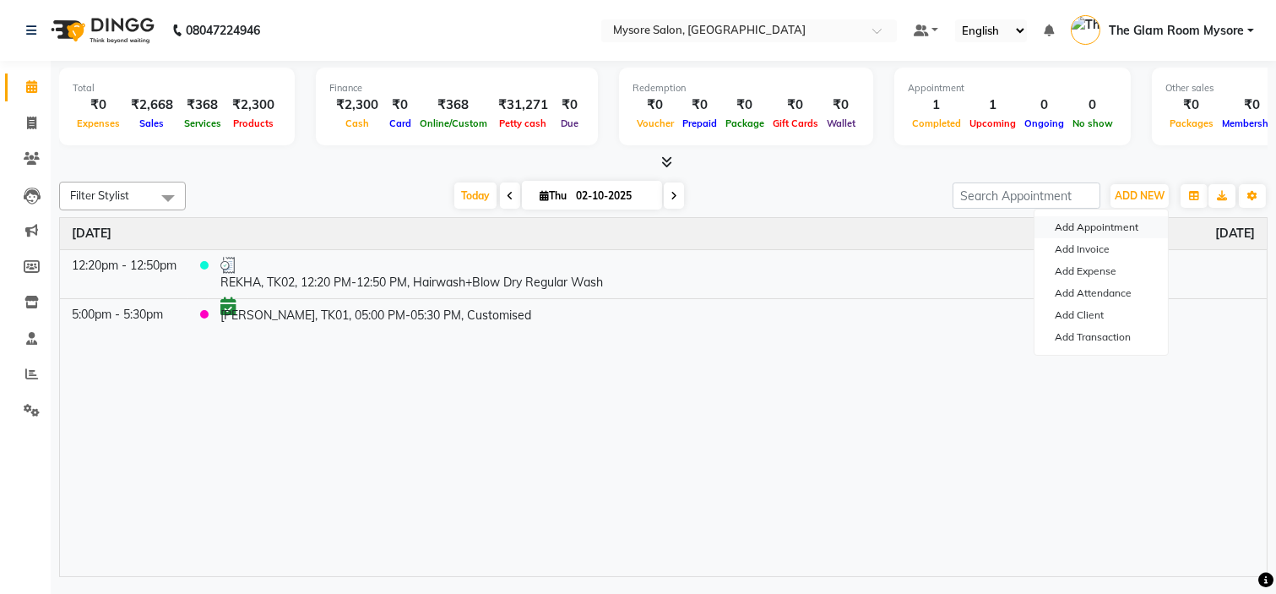
click at [1087, 229] on button "Add Appointment" at bounding box center [1100, 227] width 133 height 22
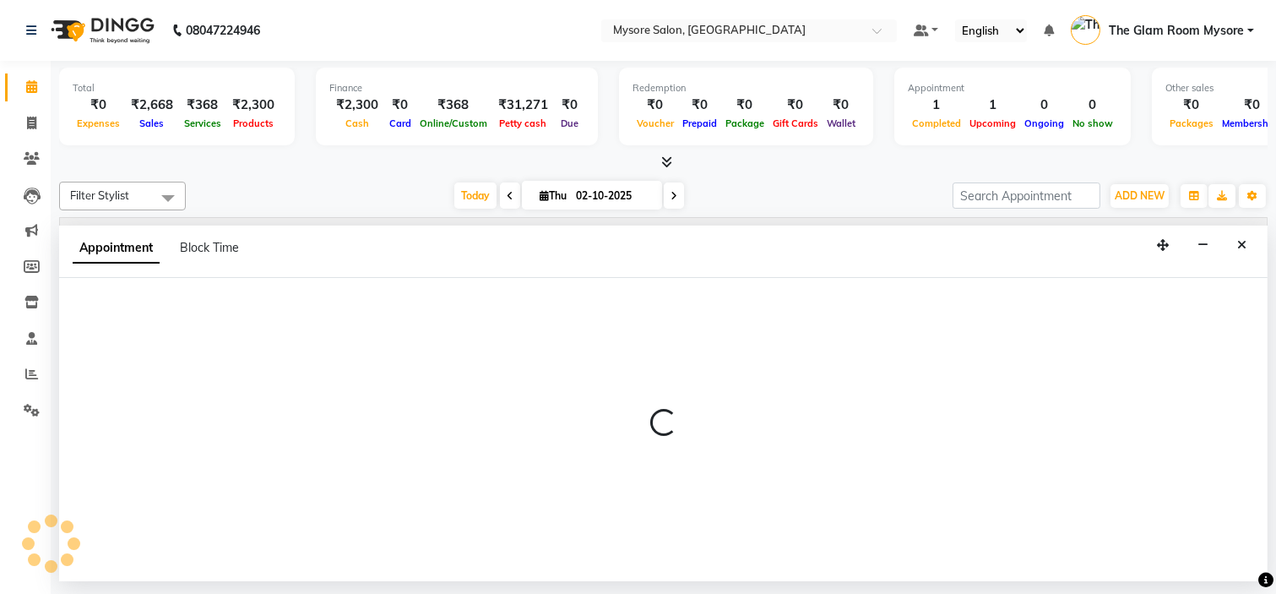
select select "540"
select select "tentative"
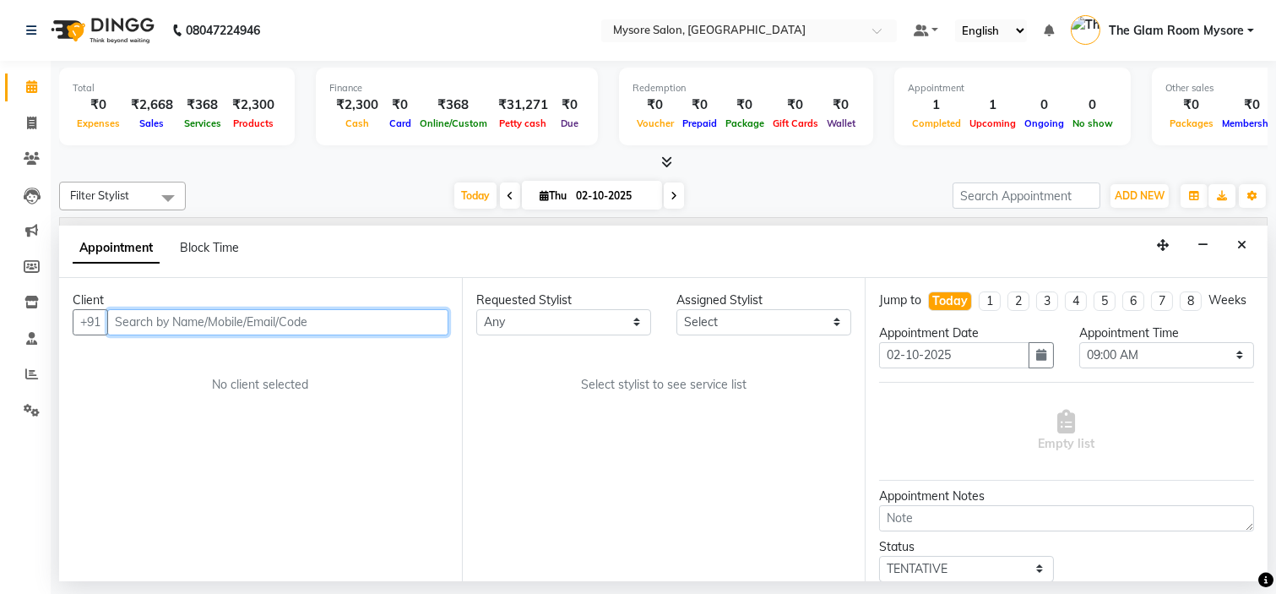
click at [309, 321] on input "text" at bounding box center [277, 322] width 341 height 26
type input "97742767321"
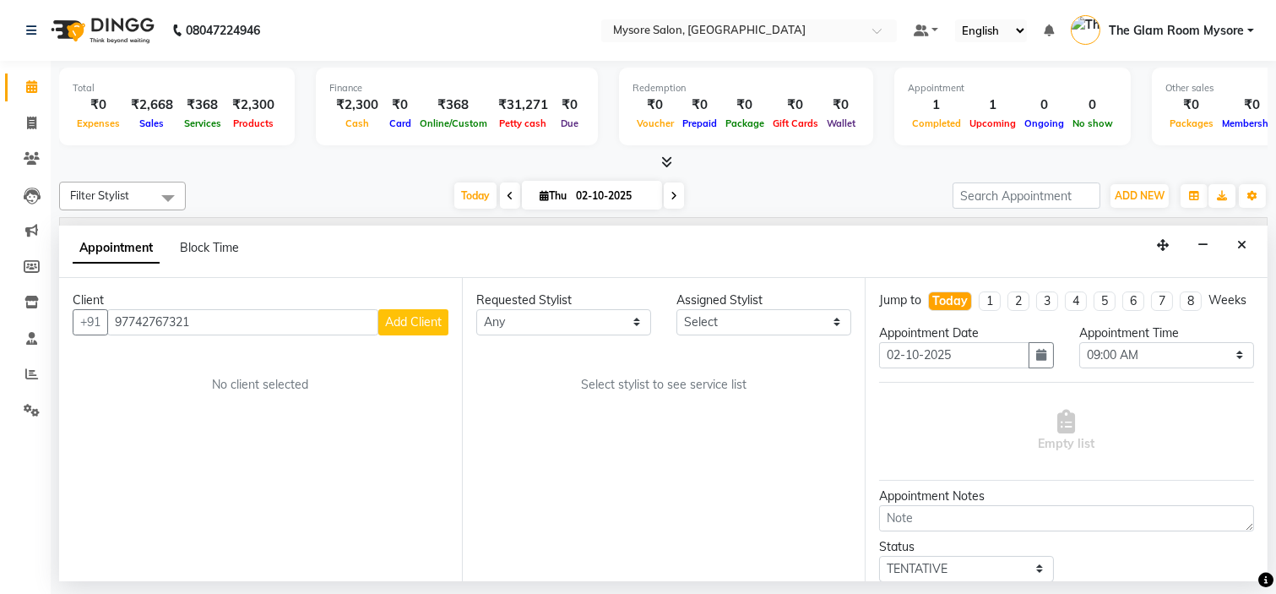
click at [424, 316] on span "Add Client" at bounding box center [413, 321] width 57 height 15
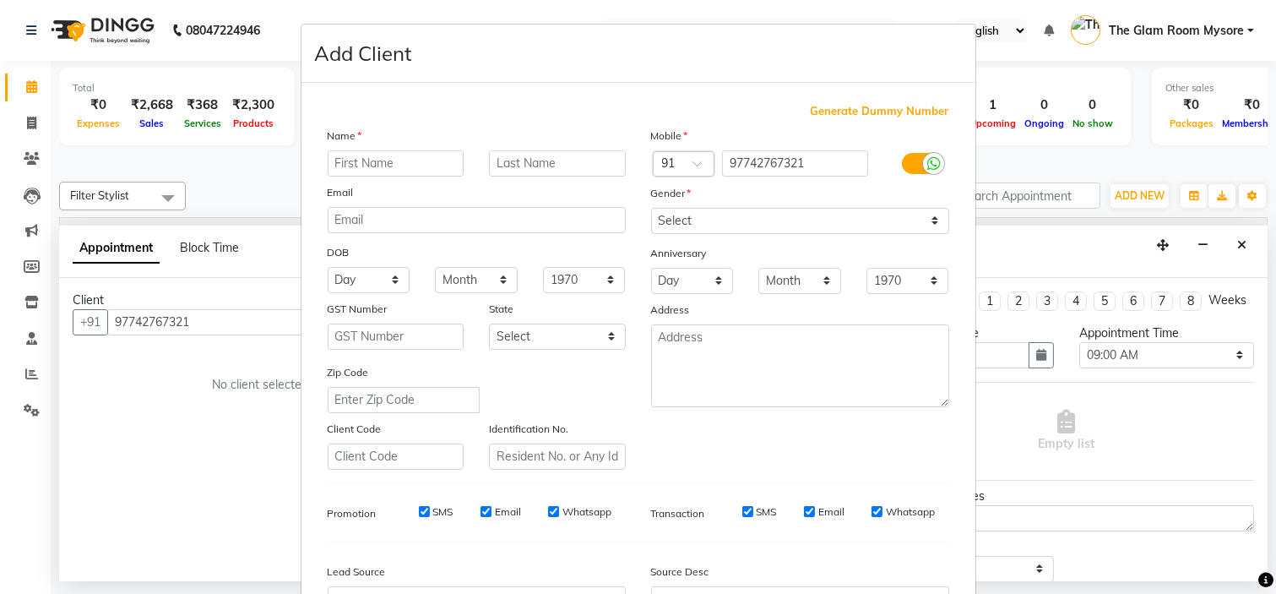
click at [415, 167] on input "text" at bounding box center [396, 163] width 137 height 26
type input "Divya"
click at [752, 224] on select "Select [DEMOGRAPHIC_DATA] [DEMOGRAPHIC_DATA] Other Prefer Not To Say" at bounding box center [800, 221] width 298 height 26
select select "[DEMOGRAPHIC_DATA]"
click at [651, 208] on select "Select [DEMOGRAPHIC_DATA] [DEMOGRAPHIC_DATA] Other Prefer Not To Say" at bounding box center [800, 221] width 298 height 26
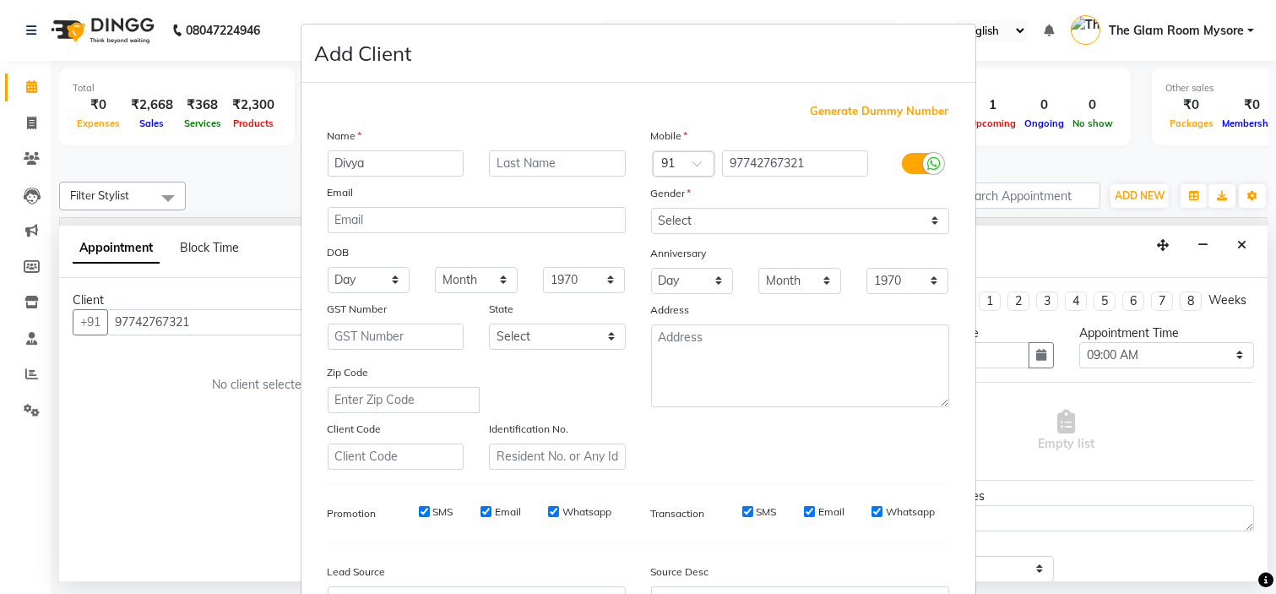
scroll to position [187, 0]
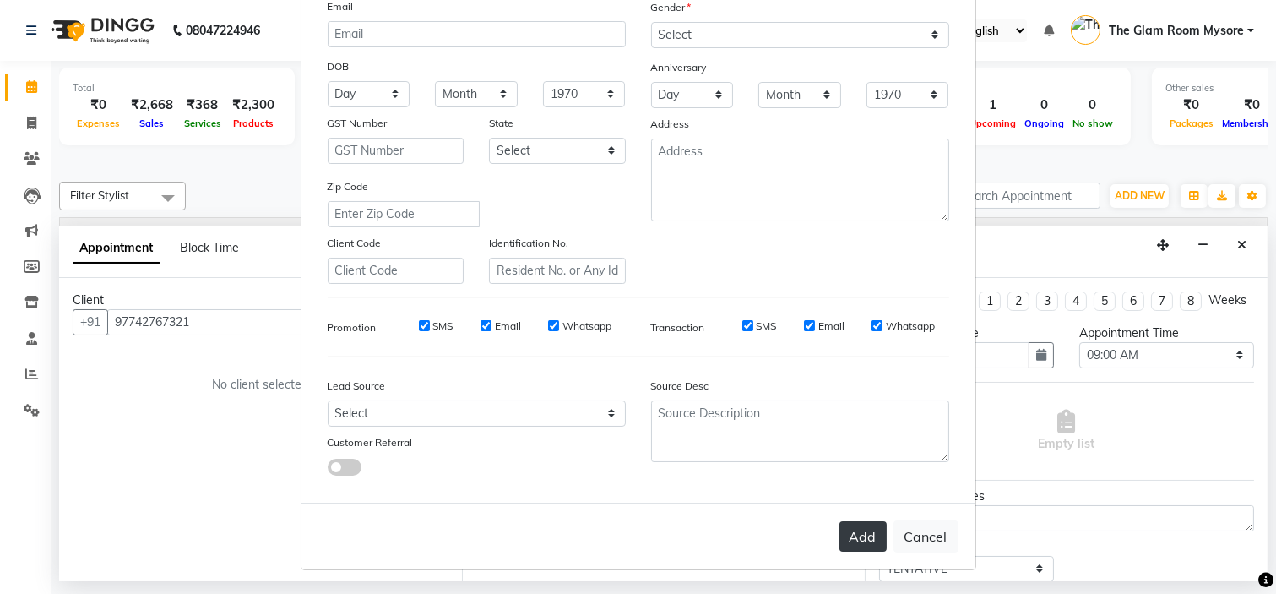
click at [863, 536] on button "Add" at bounding box center [862, 536] width 47 height 30
select select
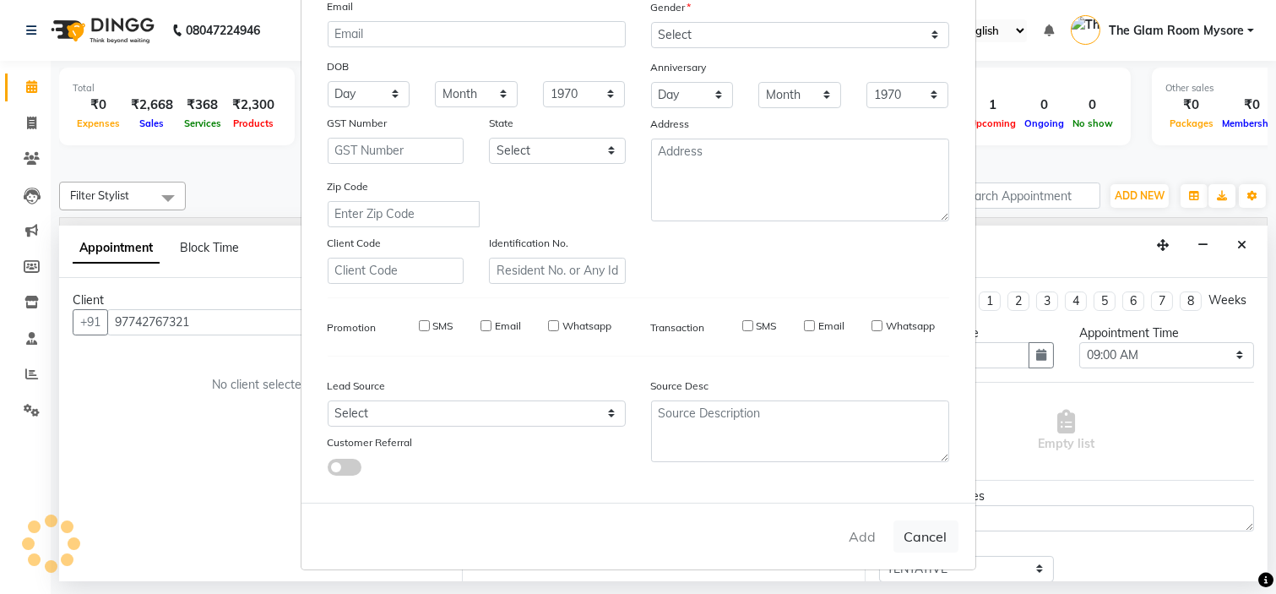
select select
checkbox input "false"
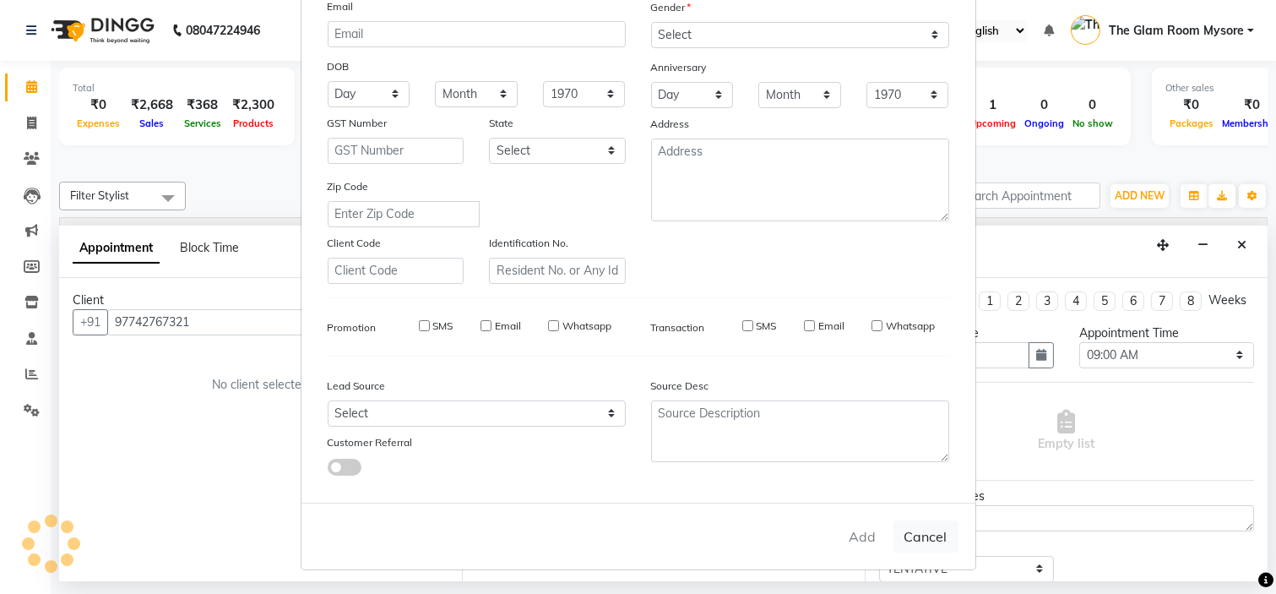
checkbox input "false"
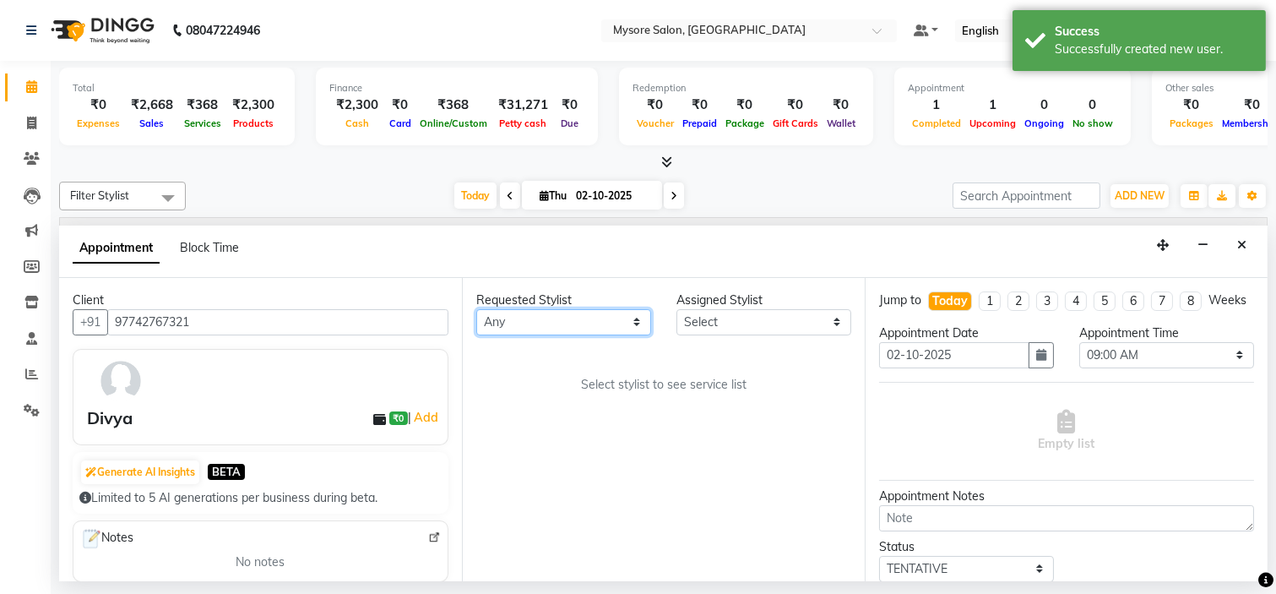
click at [630, 321] on select "Any [PERSON_NAME] [PERSON_NAME] [PERSON_NAME] [PERSON_NAME] [PERSON_NAME] [PERS…" at bounding box center [563, 322] width 175 height 26
select select "66079"
click at [476, 309] on select "Any [PERSON_NAME] [PERSON_NAME] [PERSON_NAME] [PERSON_NAME] [PERSON_NAME] [PERS…" at bounding box center [563, 322] width 175 height 26
select select "66079"
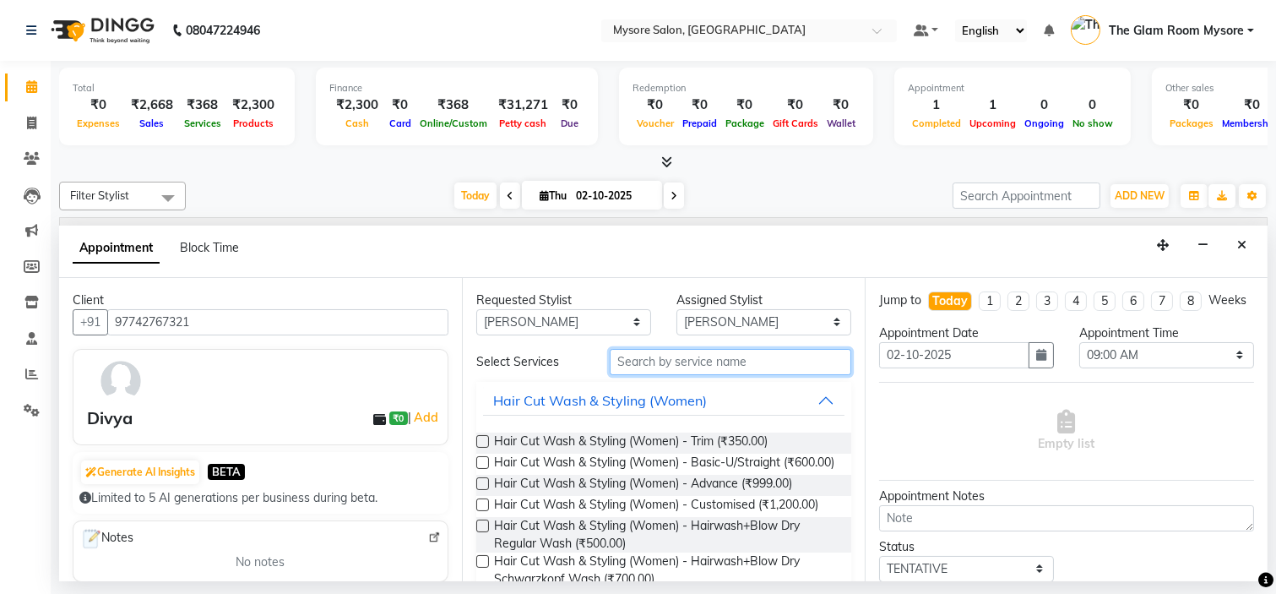
click at [725, 358] on input "text" at bounding box center [731, 362] width 242 height 26
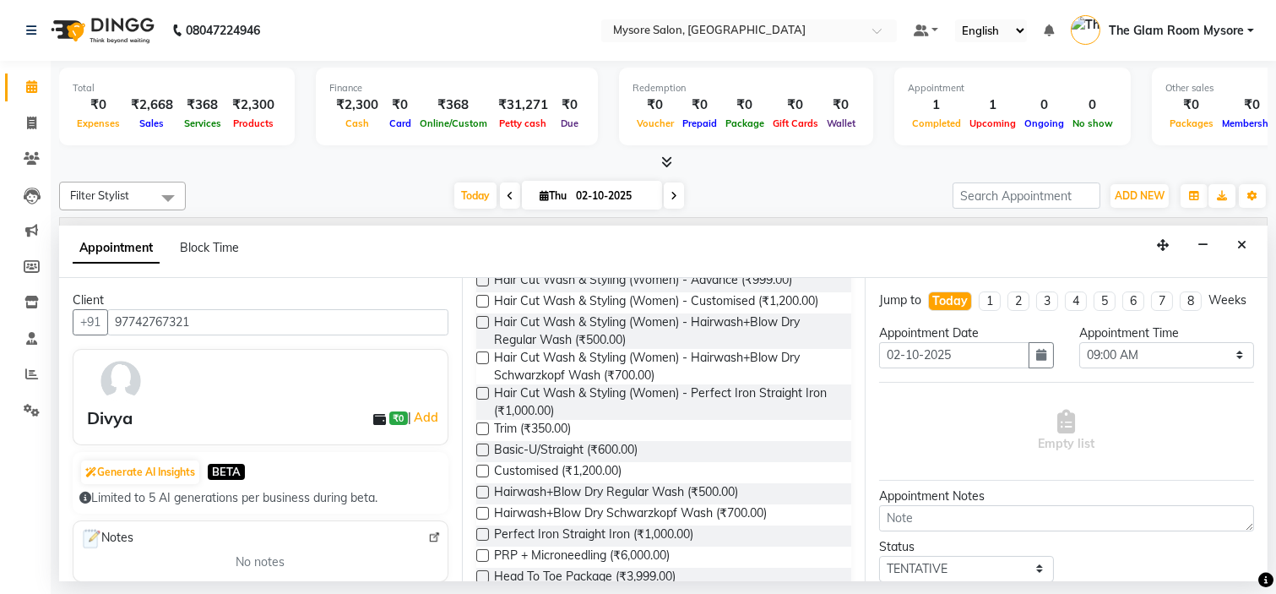
scroll to position [265, 0]
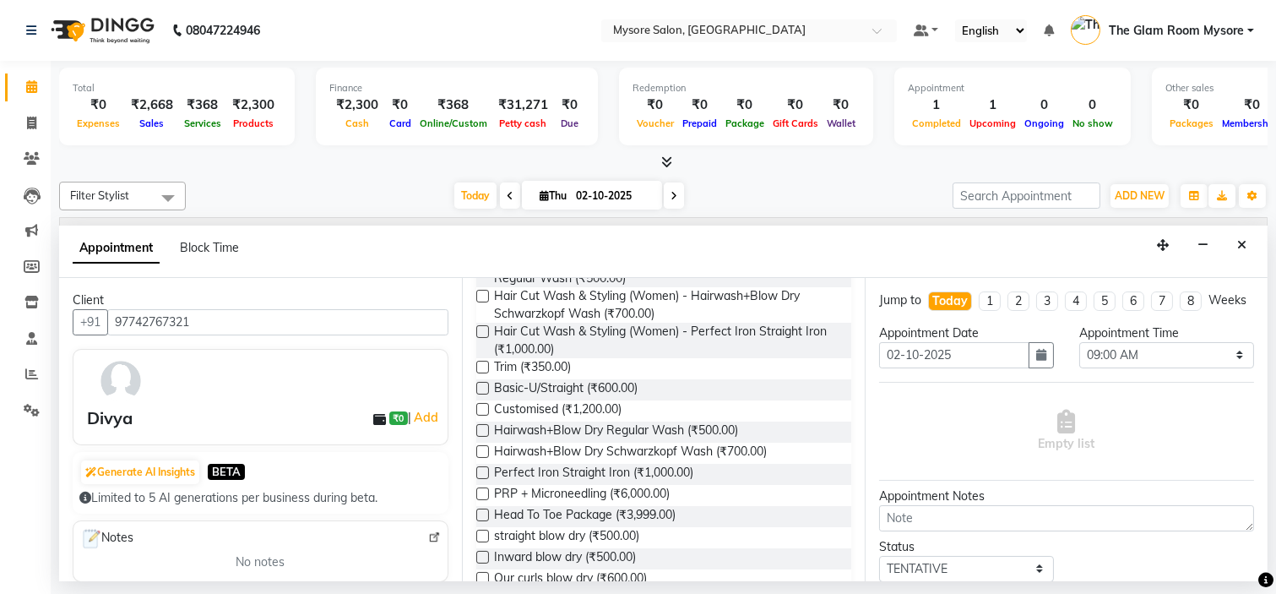
click at [491, 418] on div "Customised (₹1,200.00)" at bounding box center [663, 410] width 375 height 21
click at [485, 415] on label at bounding box center [482, 409] width 13 height 13
click at [485, 416] on input "checkbox" at bounding box center [481, 410] width 11 height 11
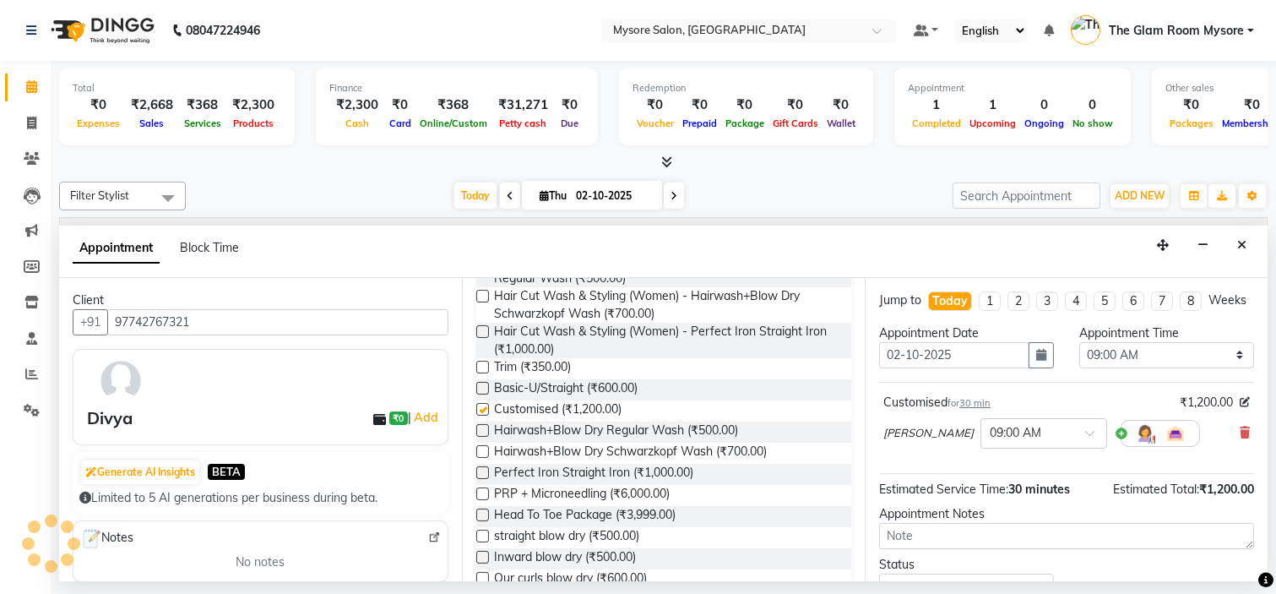
checkbox input "false"
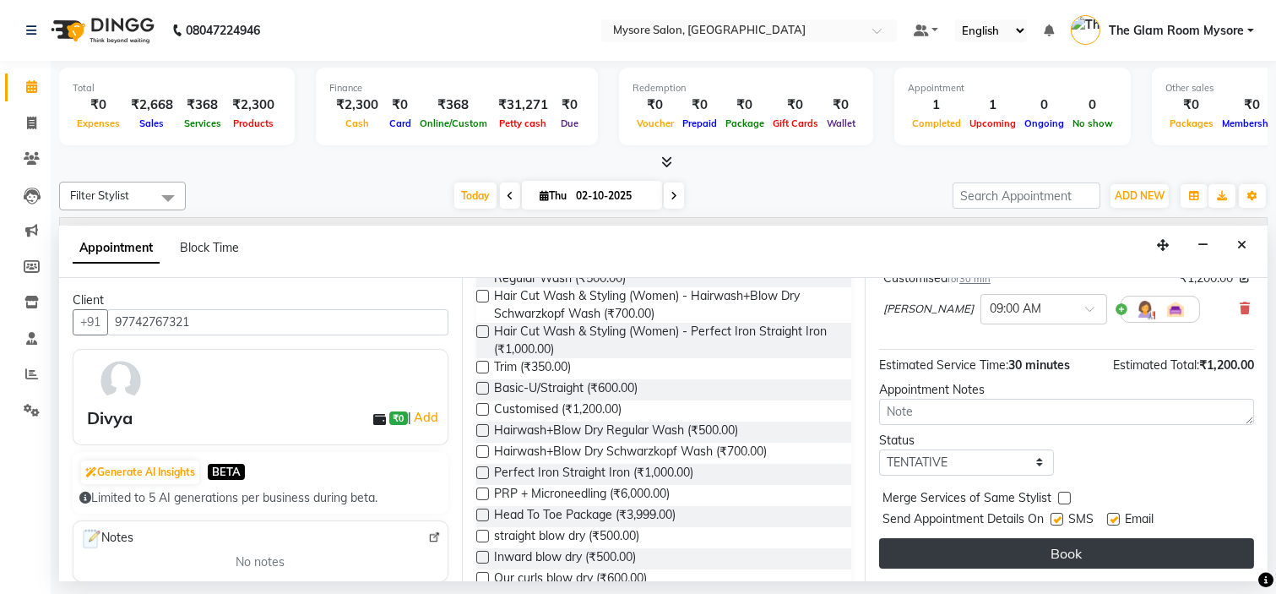
click at [1152, 546] on button "Book" at bounding box center [1066, 553] width 375 height 30
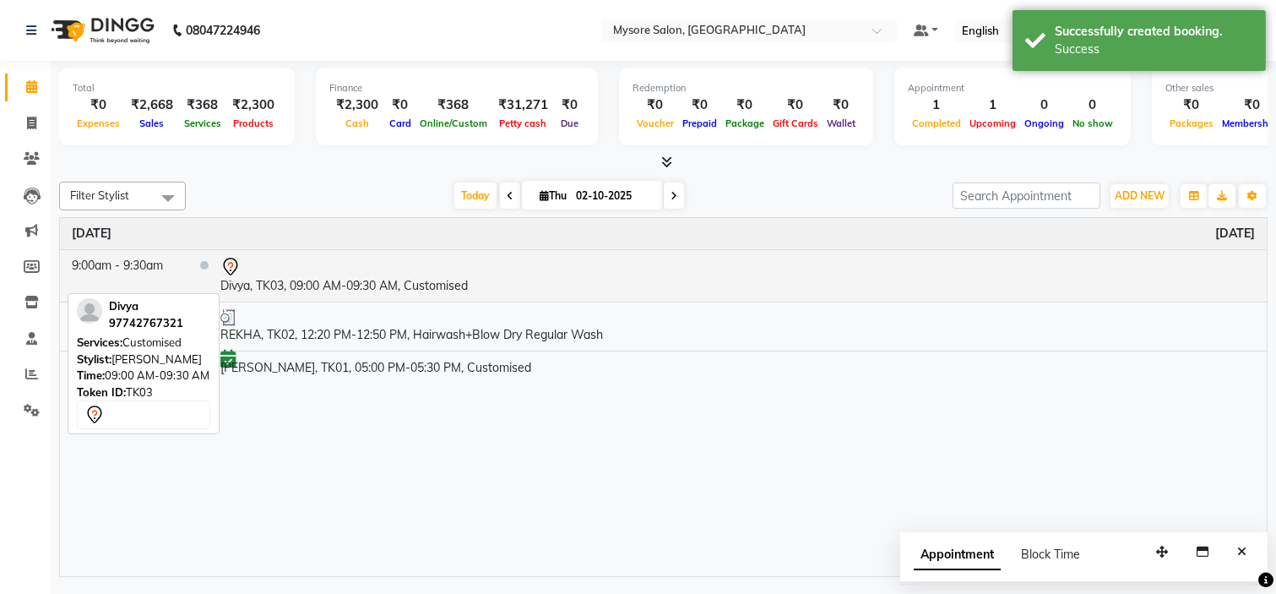
click at [274, 285] on td "Divya, TK03, 09:00 AM-09:30 AM, Customised" at bounding box center [738, 275] width 1058 height 52
select select "7"
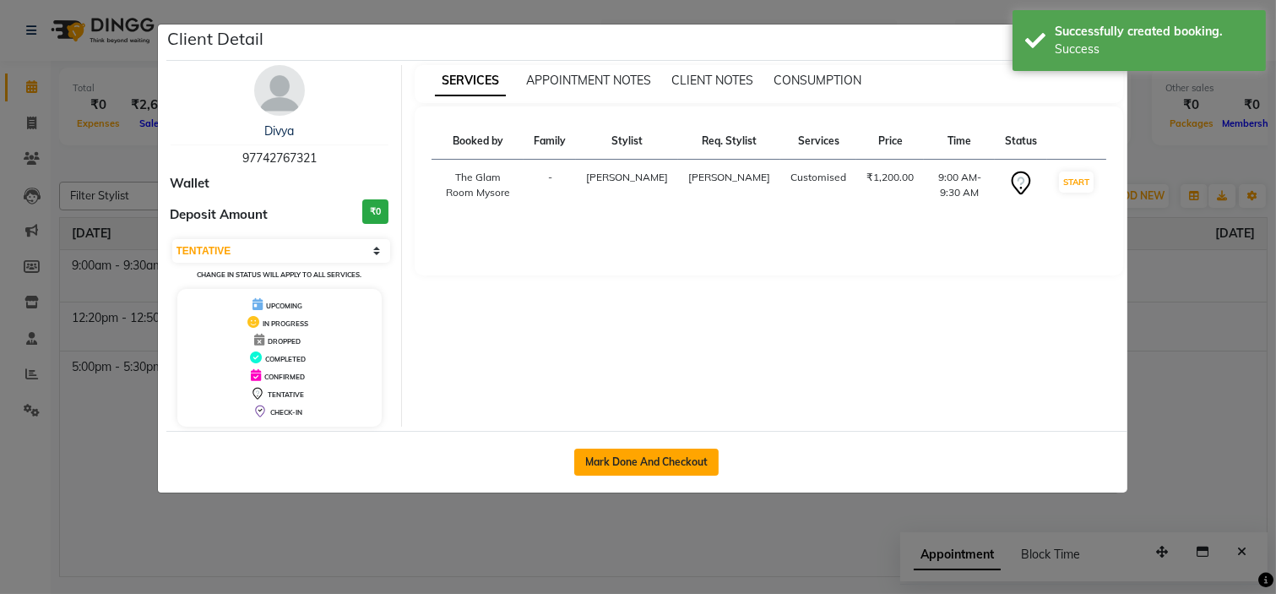
drag, startPoint x: 1236, startPoint y: 342, endPoint x: 715, endPoint y: 470, distance: 536.4
click at [715, 470] on ngb-modal-window "Client Detail Divya 97742767321 Wallet Deposit Amount ₹0 Select IN SERVICE CONF…" at bounding box center [638, 297] width 1276 height 594
